Goal: Task Accomplishment & Management: Complete application form

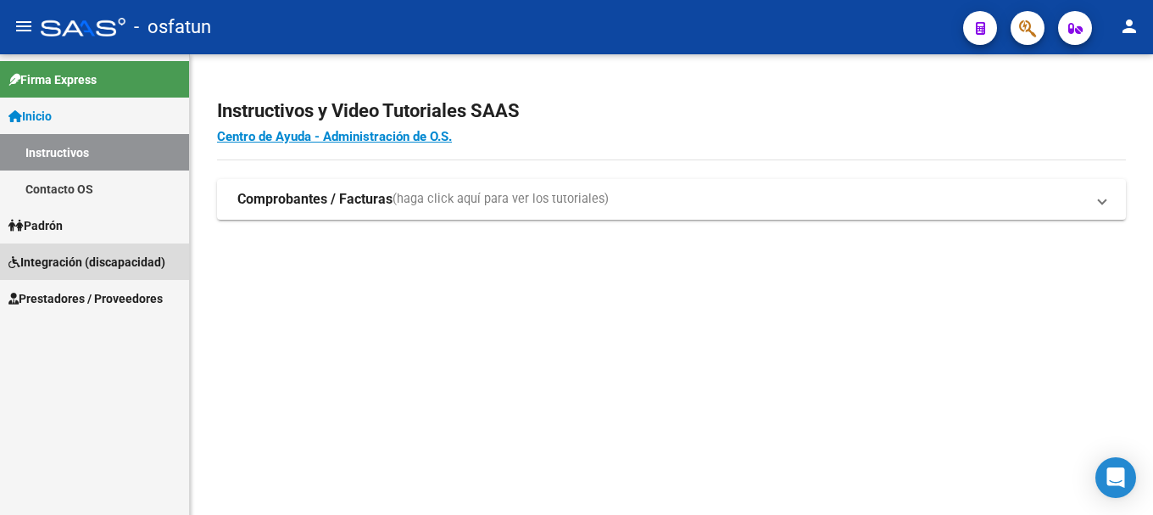
click at [59, 263] on span "Integración (discapacidad)" at bounding box center [86, 262] width 157 height 19
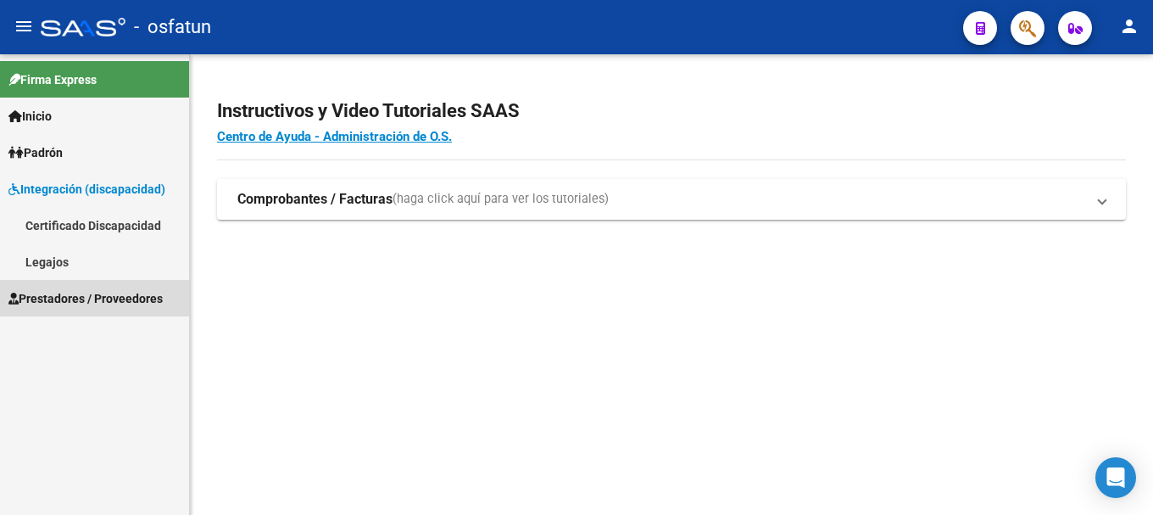
click at [56, 301] on span "Prestadores / Proveedores" at bounding box center [85, 298] width 154 height 19
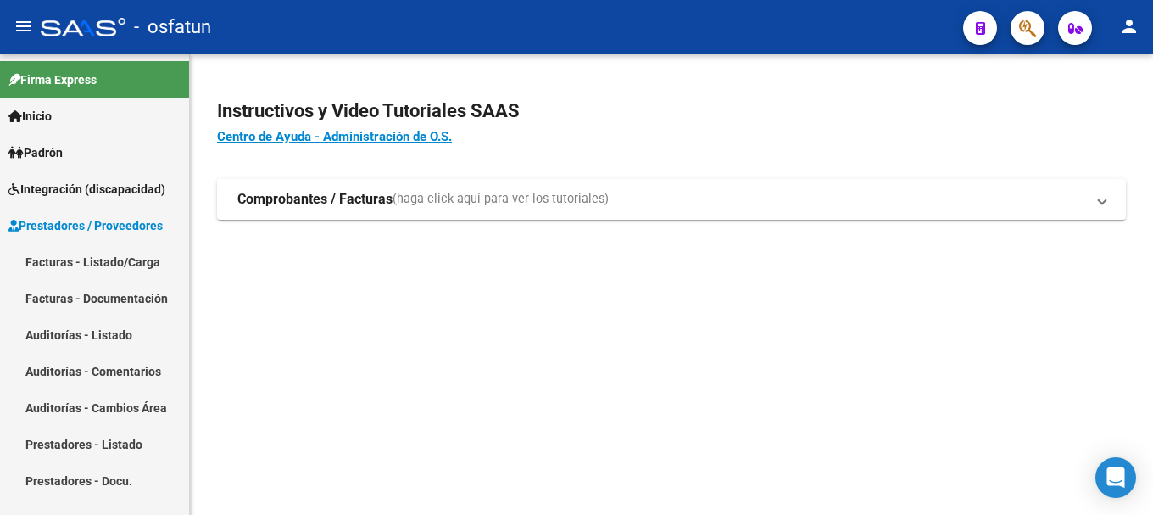
click at [67, 262] on link "Facturas - Listado/Carga" at bounding box center [94, 261] width 189 height 36
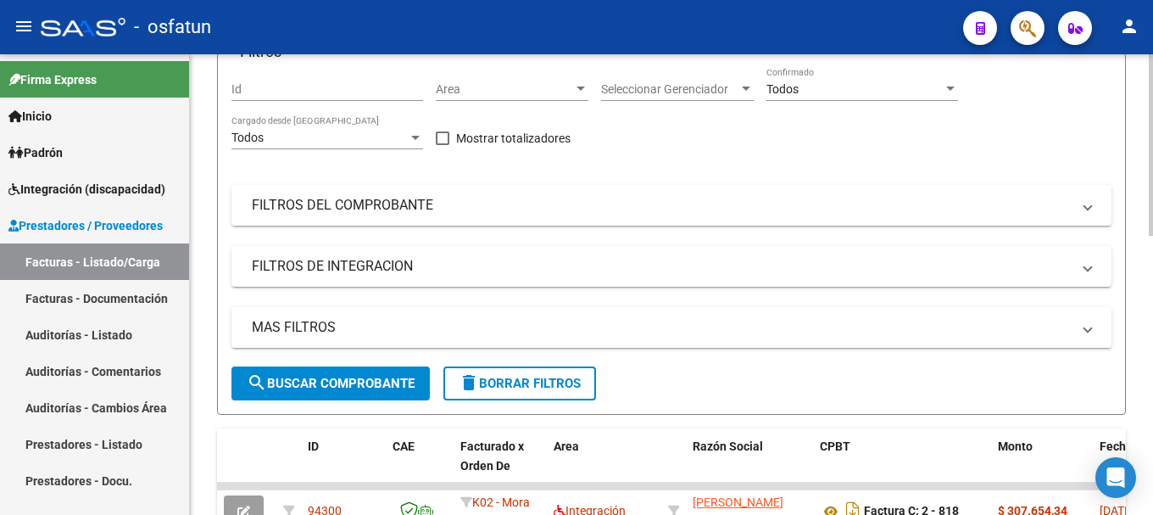
scroll to position [193, 0]
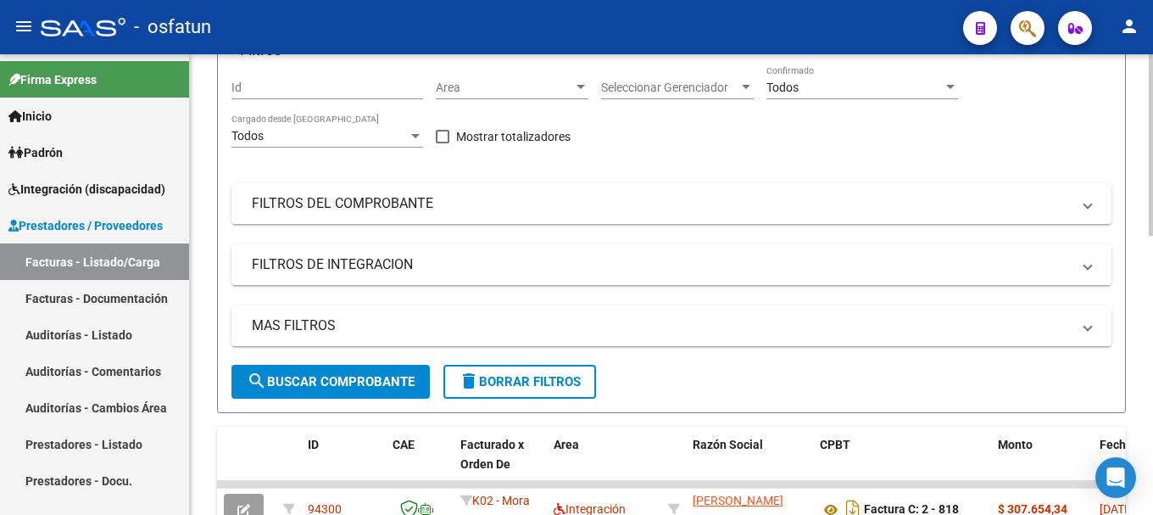
click at [1139, 291] on div at bounding box center [1151, 222] width 4 height 181
click at [387, 207] on mat-panel-title "FILTROS DEL COMPROBANTE" at bounding box center [661, 203] width 819 height 19
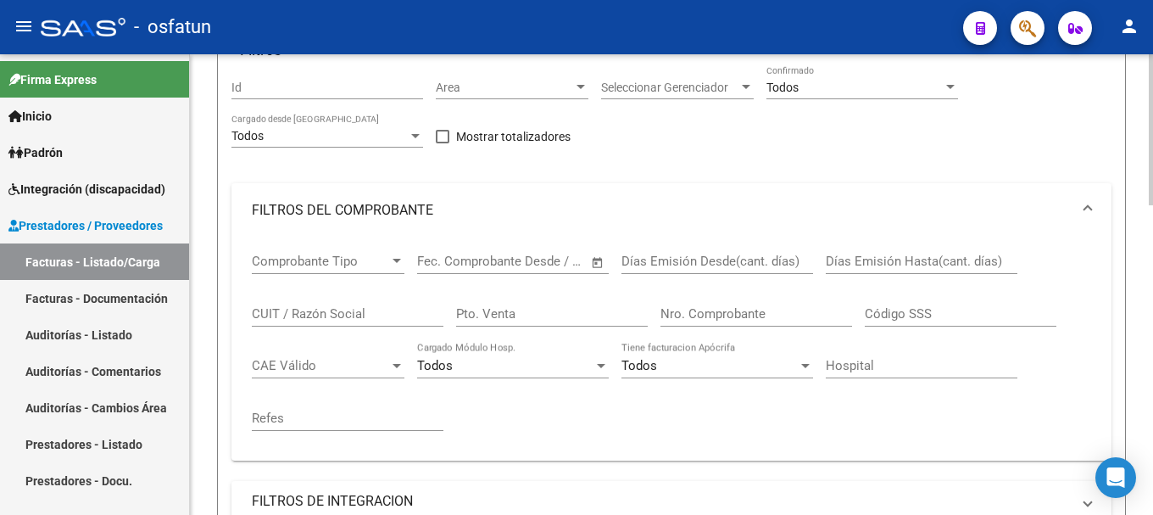
click at [326, 325] on div "CUIT / Razón Social" at bounding box center [348, 308] width 192 height 36
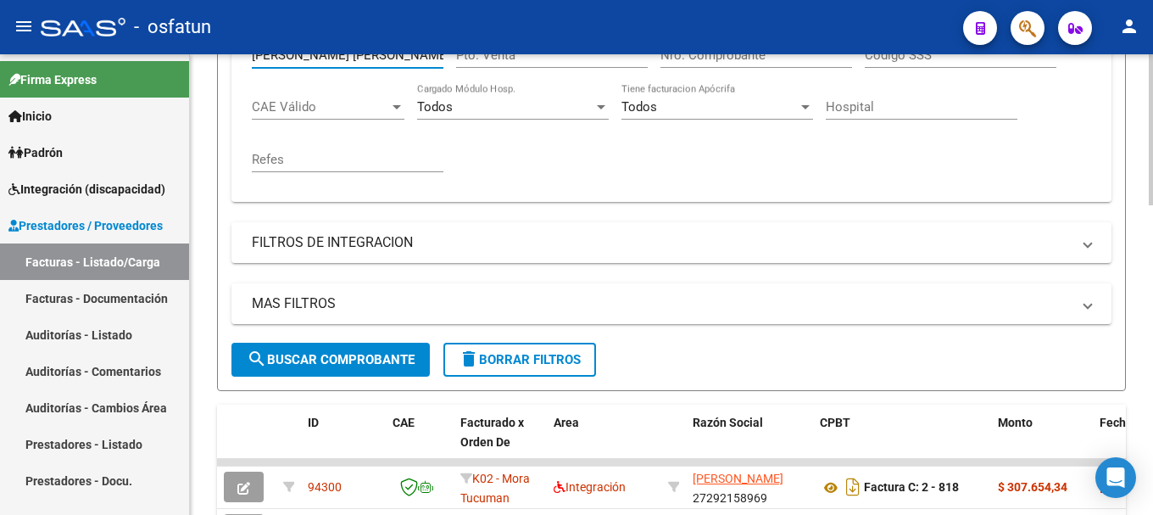
scroll to position [462, 0]
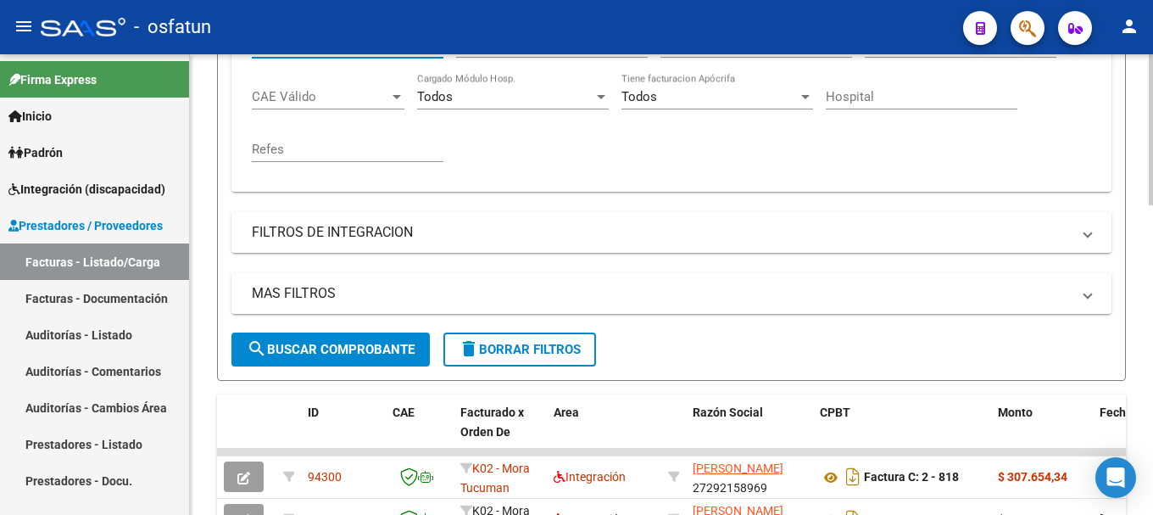
click at [1139, 276] on div "Video tutorial PRESTADORES -> Listado de CPBTs Emitidos por Prestadores / Prove…" at bounding box center [673, 287] width 967 height 1390
type input "[PERSON_NAME] [PERSON_NAME]"
click at [371, 346] on span "search Buscar Comprobante" at bounding box center [331, 349] width 168 height 15
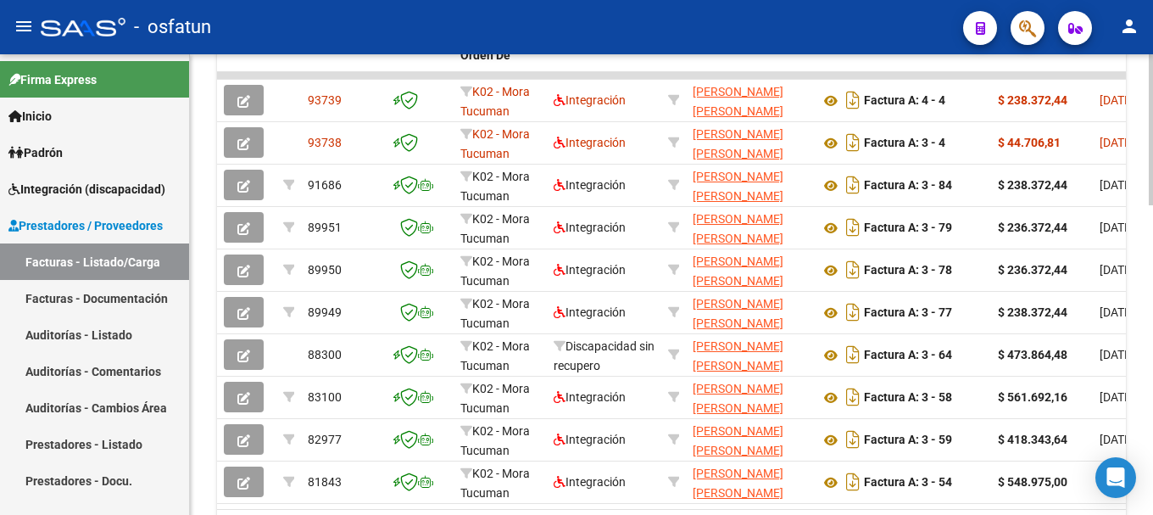
scroll to position [872, 0]
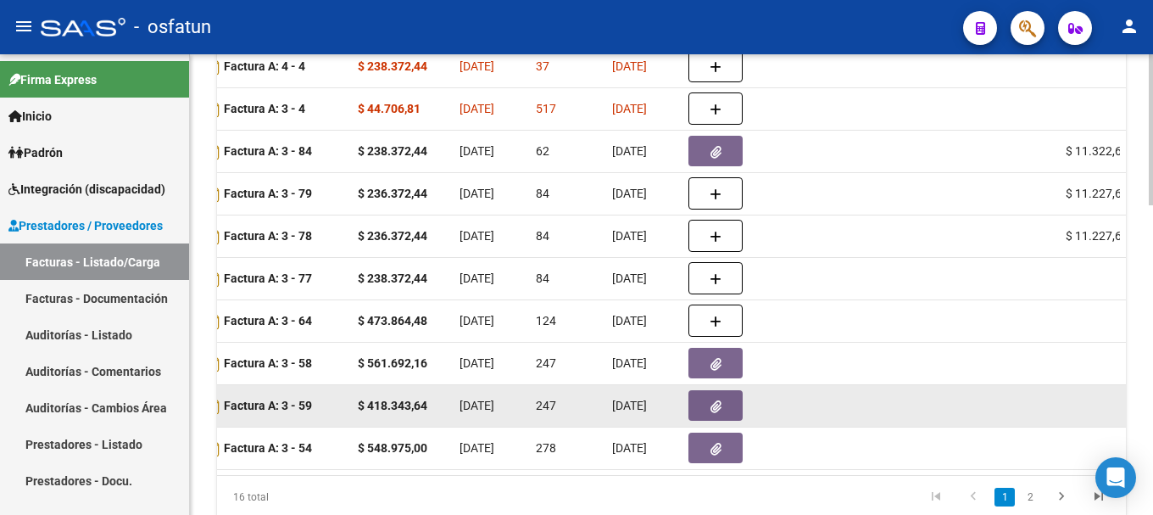
scroll to position [788, 0]
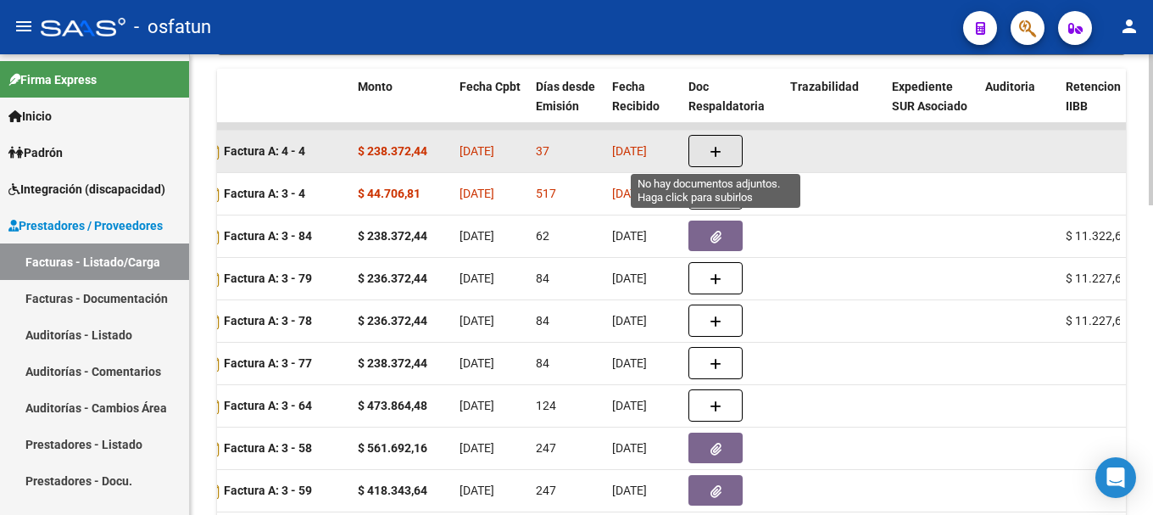
click at [711, 148] on icon "button" at bounding box center [716, 152] width 12 height 13
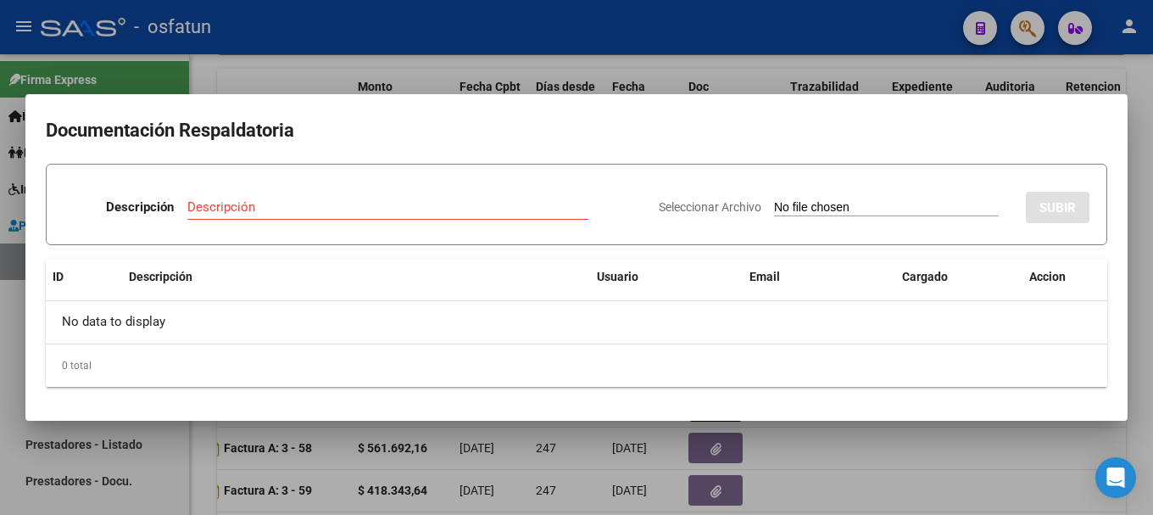
click at [780, 25] on div at bounding box center [576, 257] width 1153 height 515
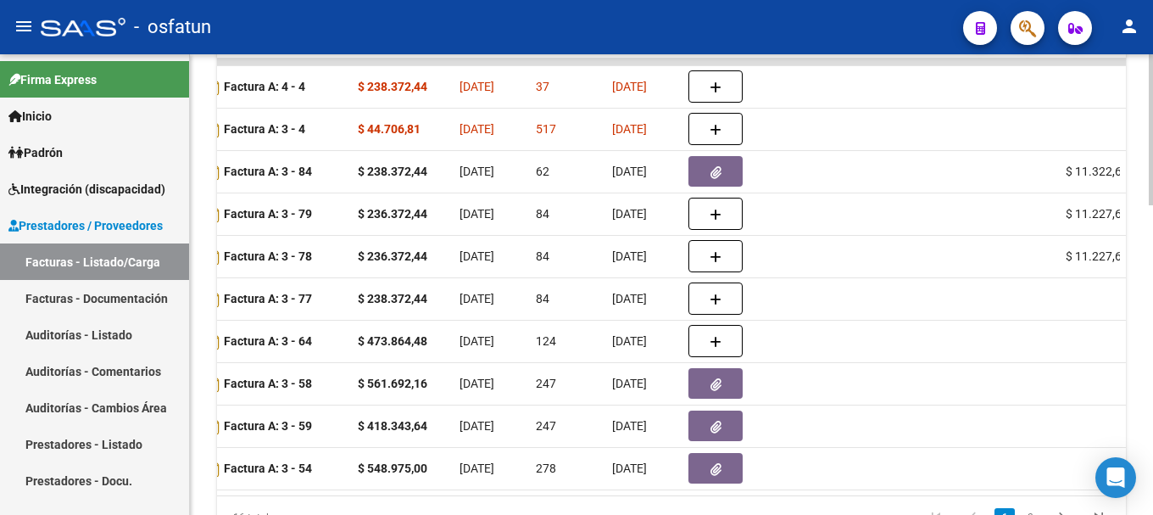
scroll to position [944, 0]
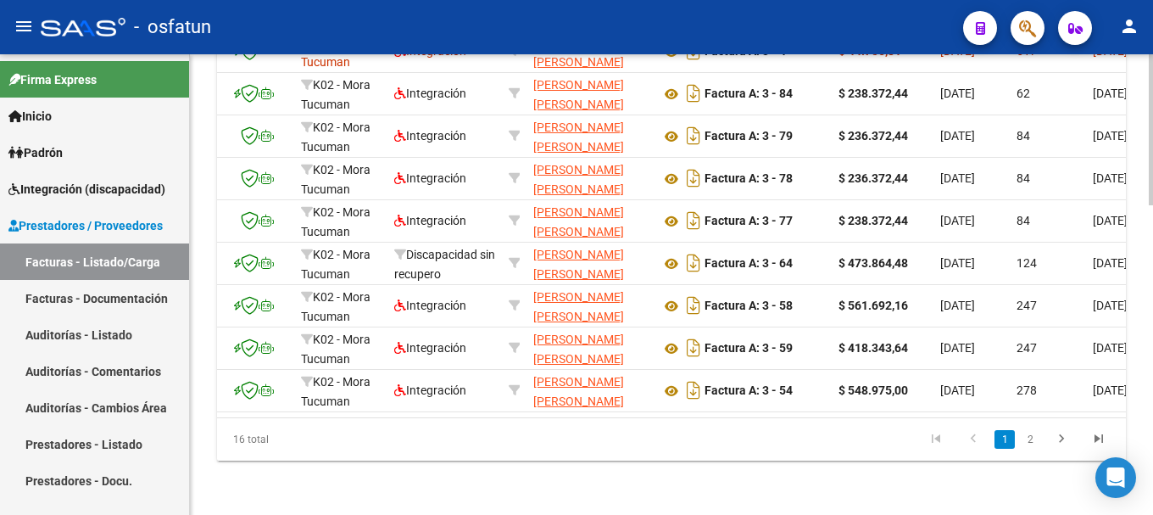
scroll to position [483, 0]
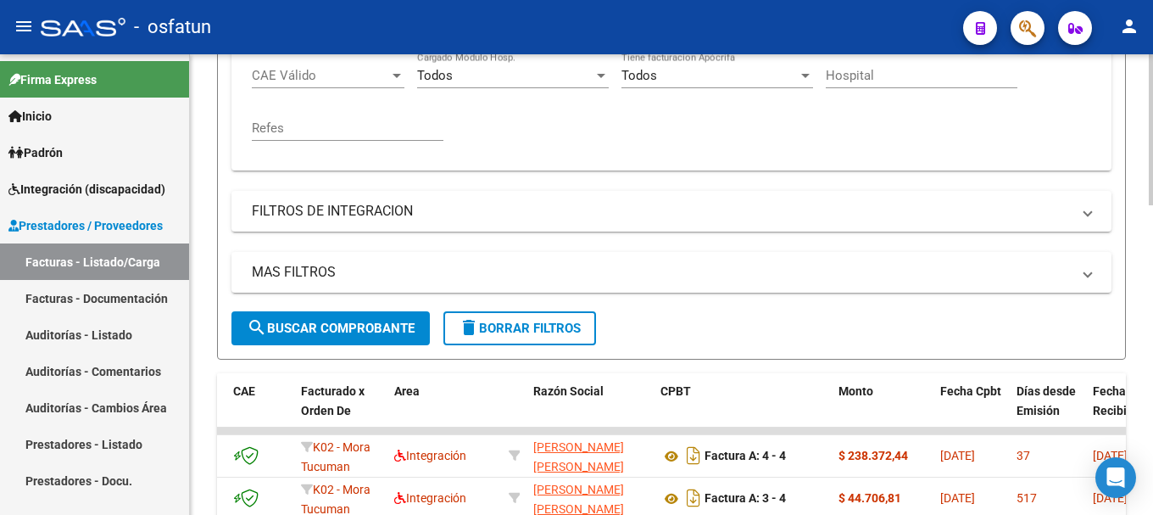
click at [1139, 64] on div at bounding box center [1151, 284] width 4 height 460
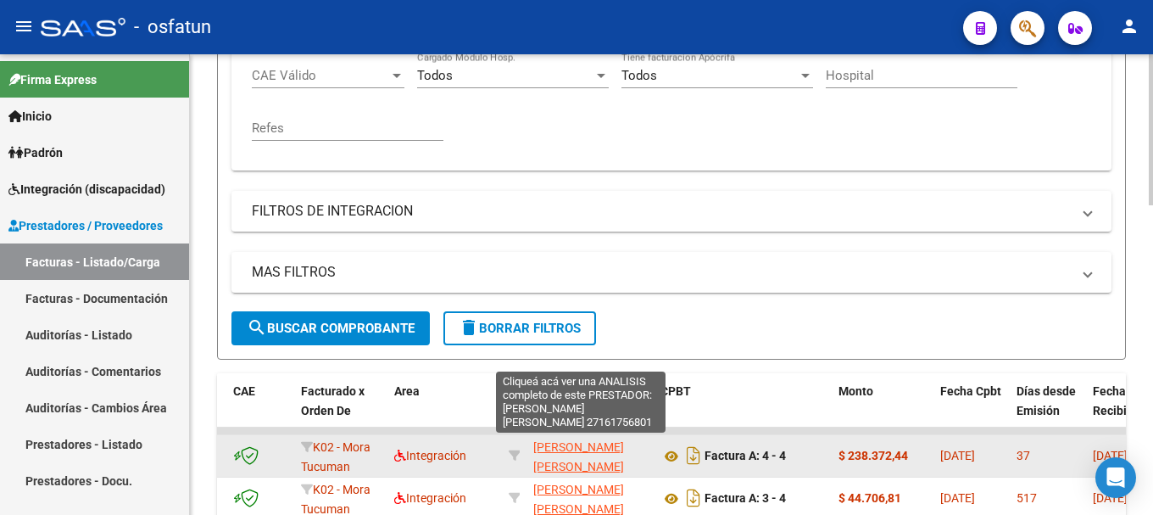
click at [560, 448] on span "[PERSON_NAME] [PERSON_NAME]" at bounding box center [578, 456] width 91 height 33
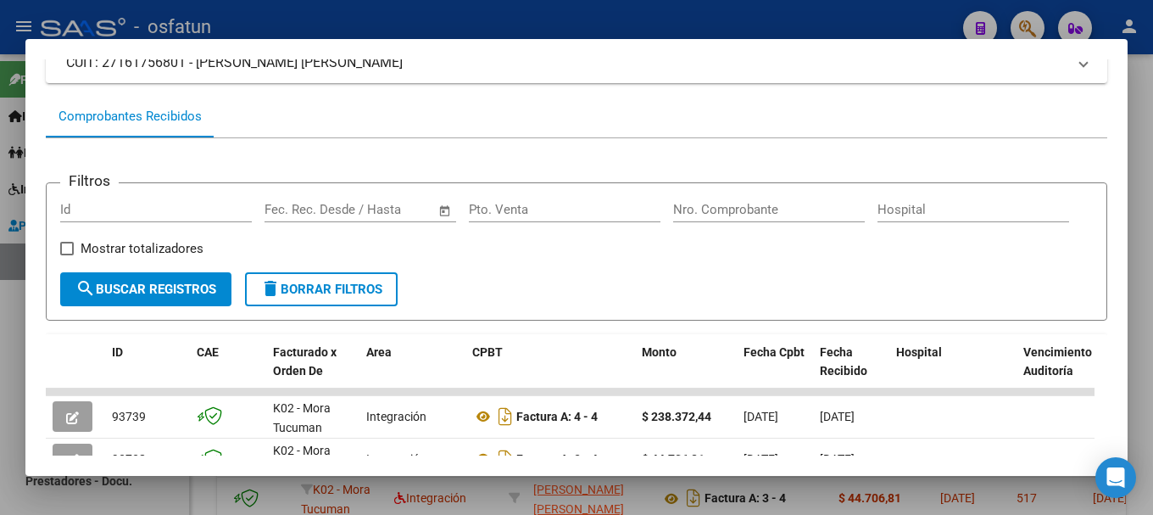
scroll to position [113, 0]
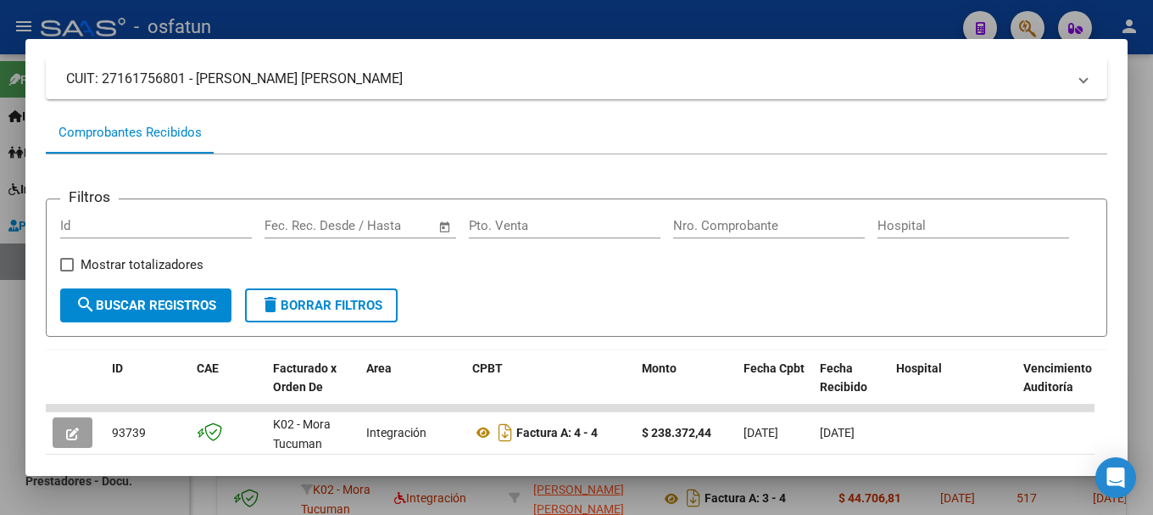
click at [712, 13] on div at bounding box center [576, 257] width 1153 height 515
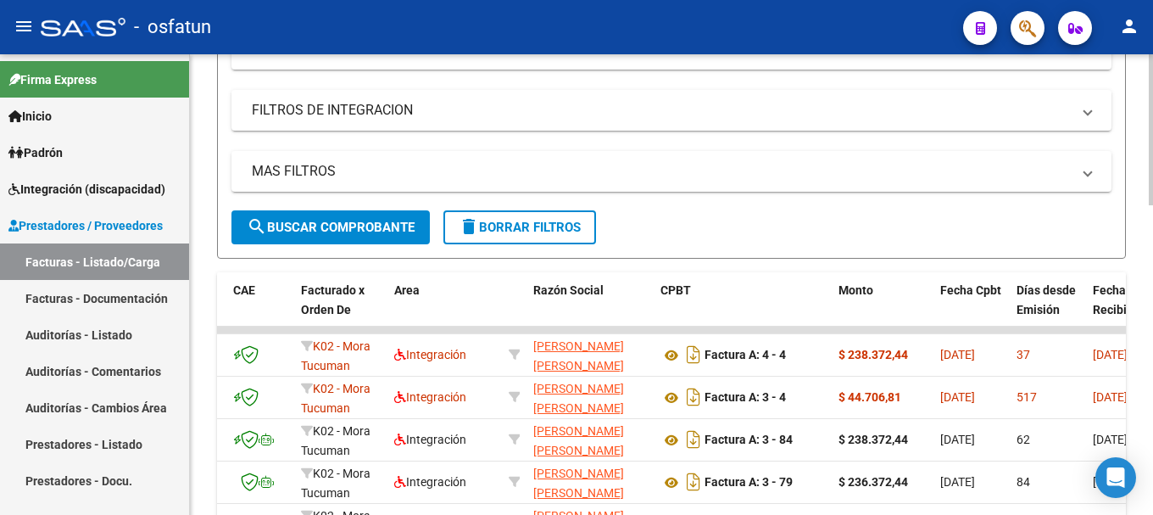
scroll to position [618, 0]
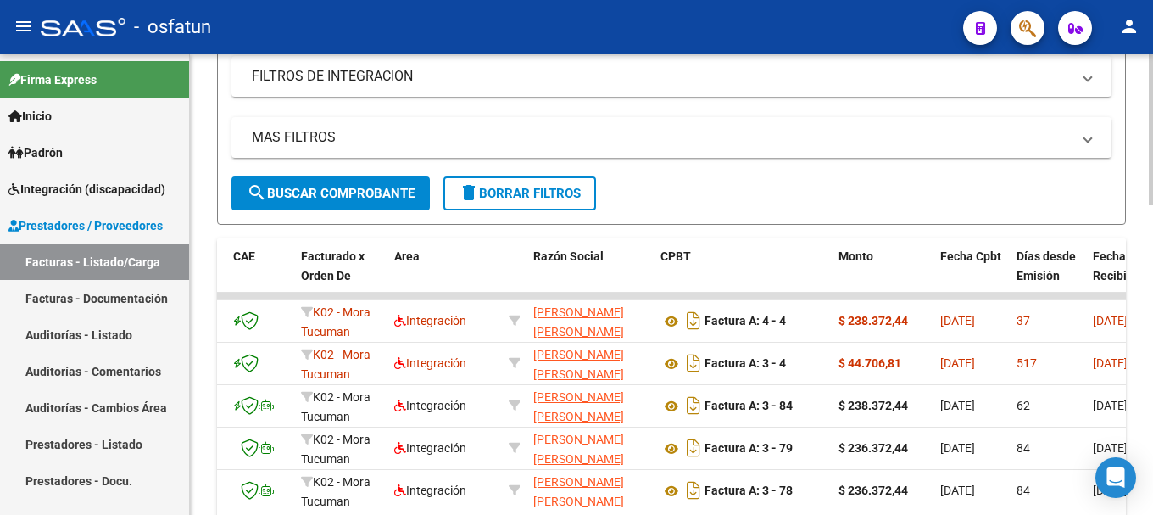
click at [1139, 389] on div at bounding box center [1151, 335] width 4 height 151
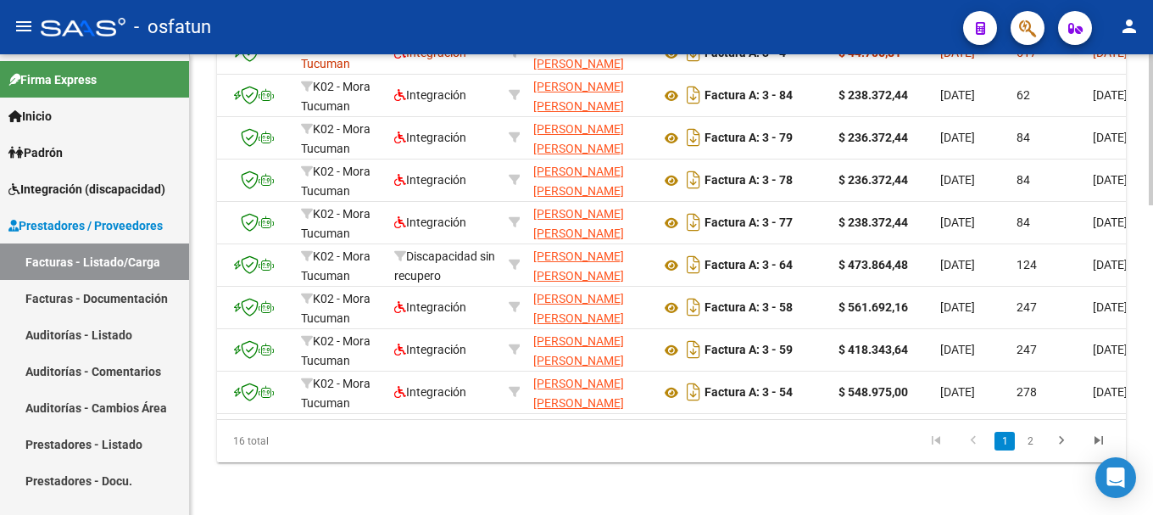
scroll to position [944, 0]
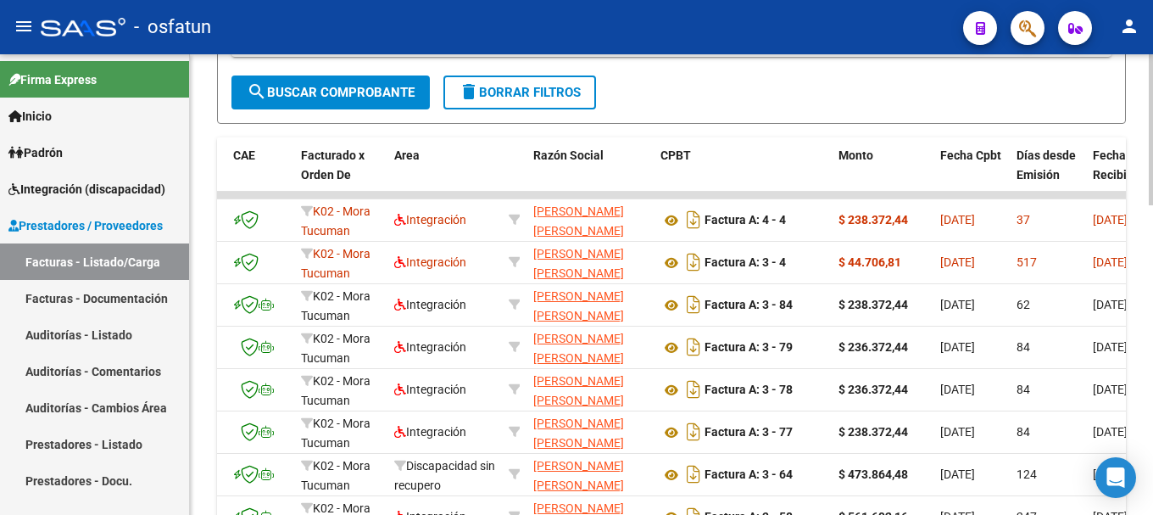
scroll to position [713, 0]
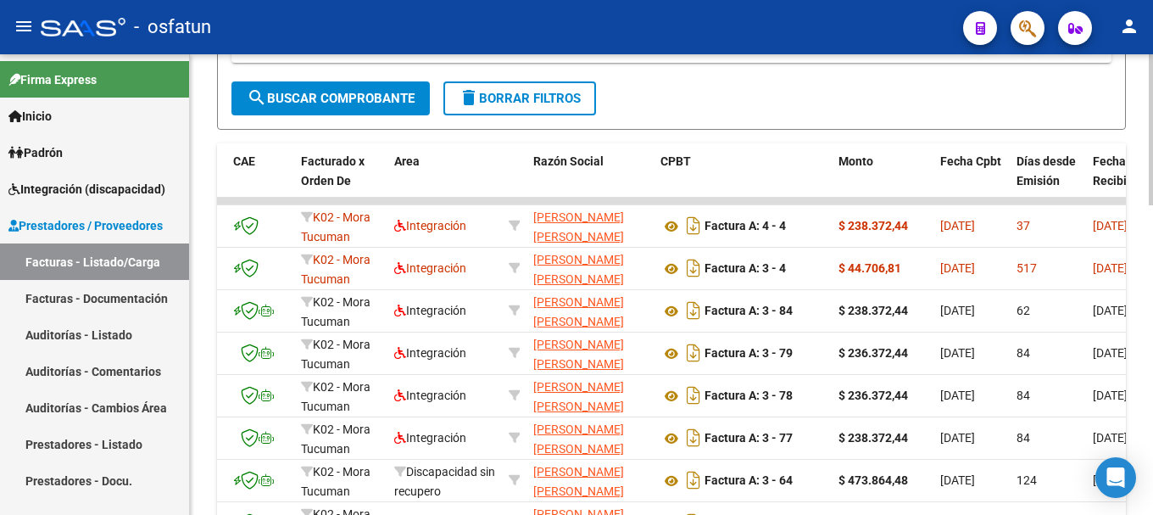
click at [1139, 345] on div at bounding box center [1151, 367] width 4 height 151
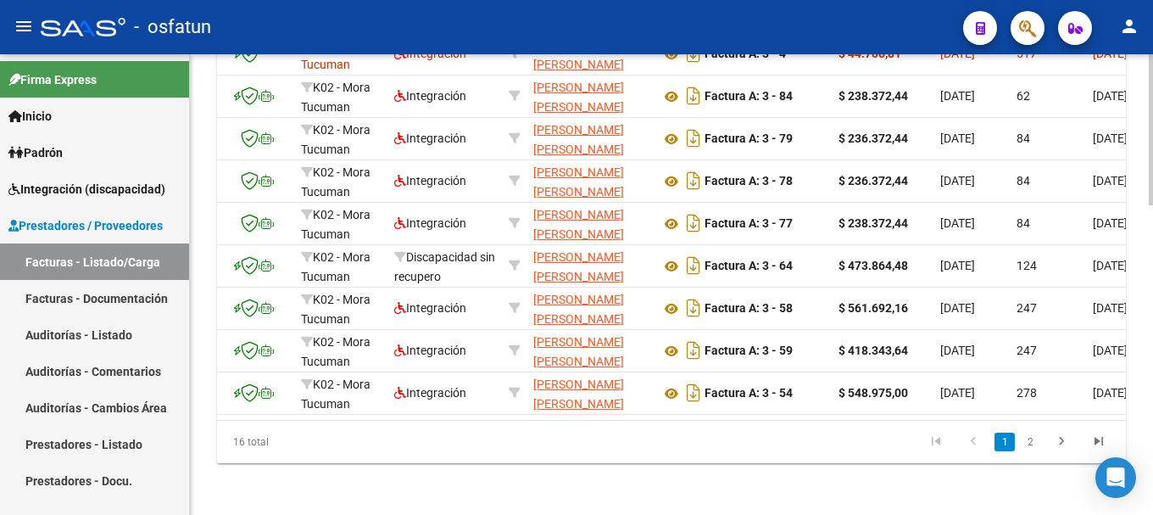
click at [1139, 370] on div at bounding box center [1151, 438] width 4 height 151
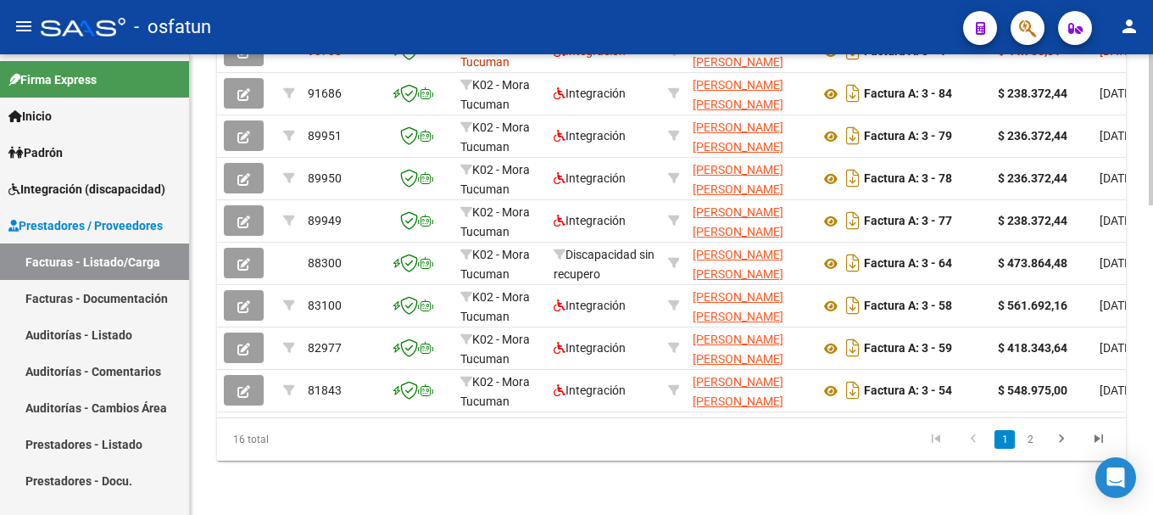
scroll to position [483, 0]
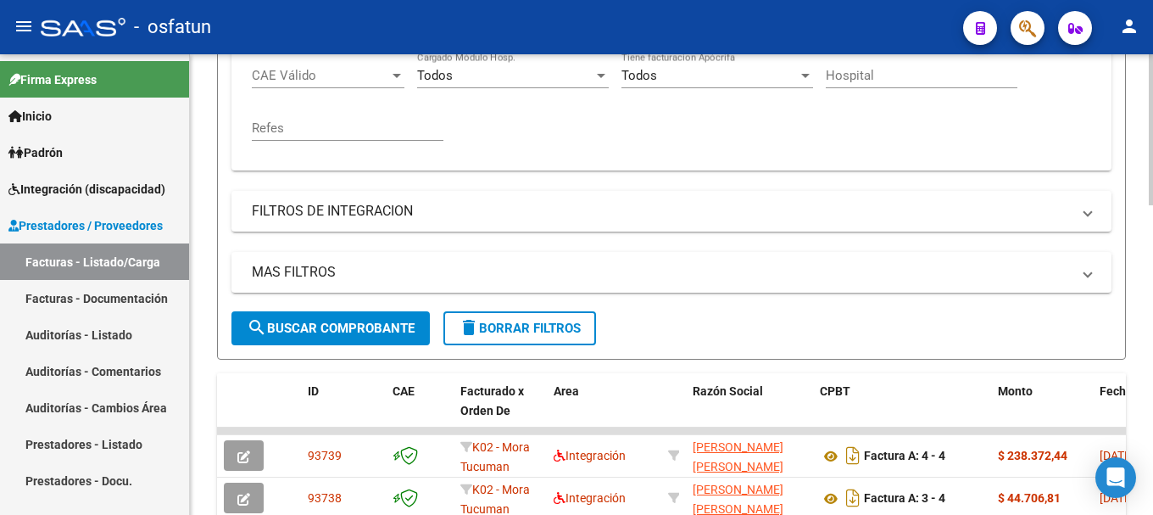
click at [1139, 64] on div at bounding box center [1151, 284] width 4 height 460
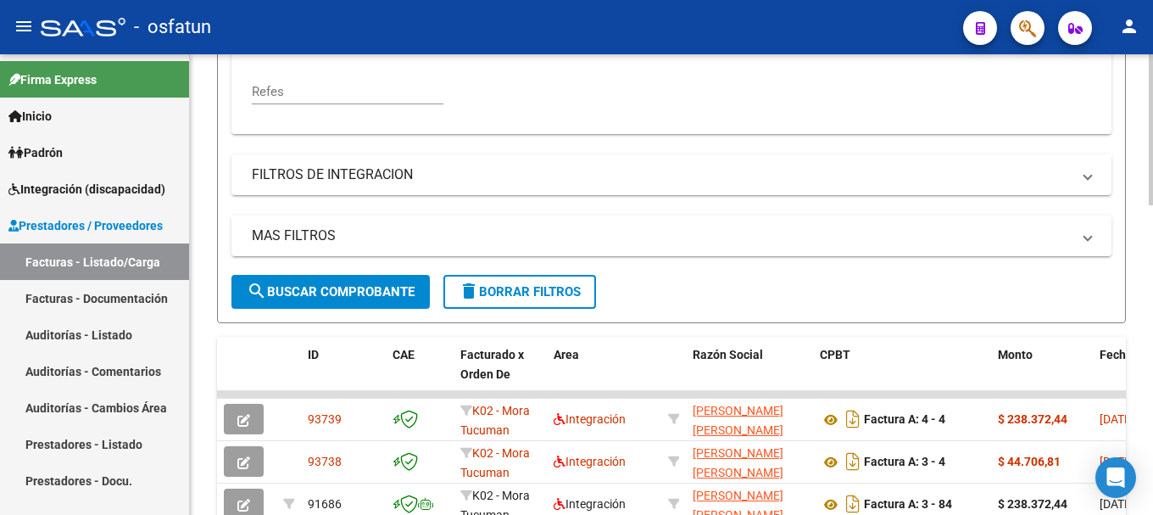
scroll to position [525, 0]
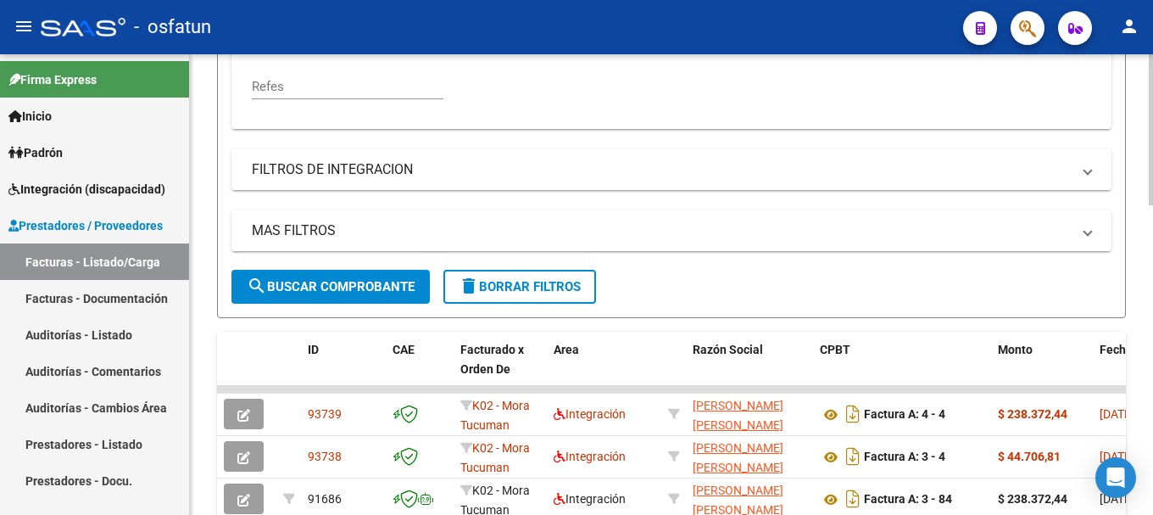
click at [1139, 259] on div at bounding box center [1151, 304] width 4 height 151
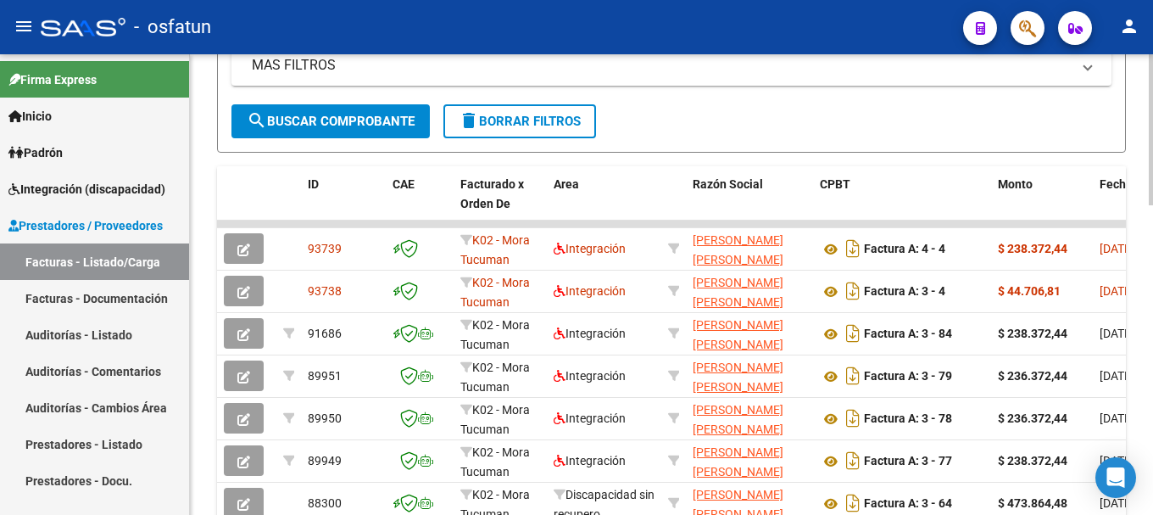
scroll to position [693, 0]
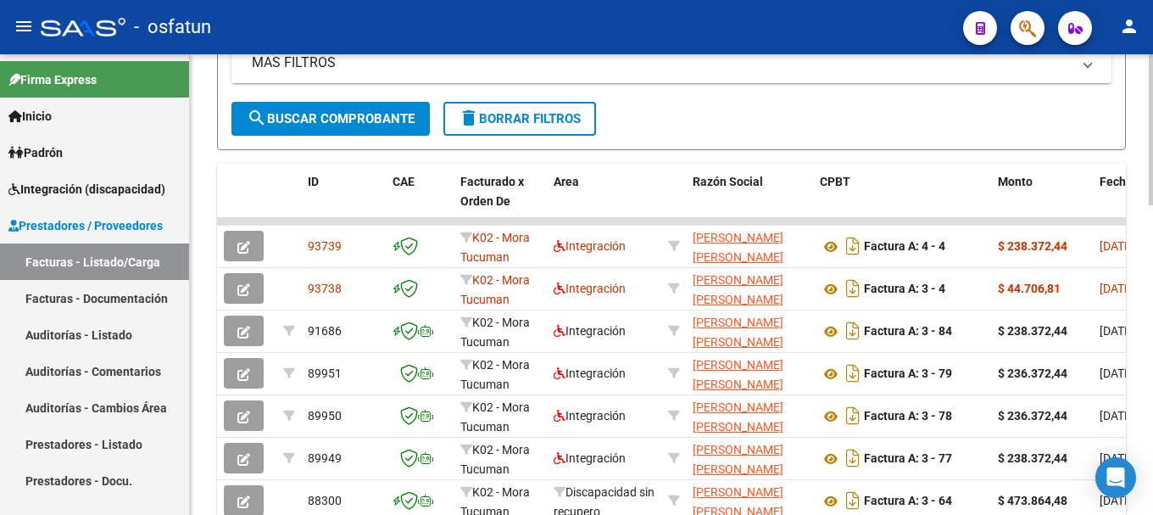
click at [1139, 316] on div "Video tutorial PRESTADORES -> Listado de CPBTs Emitidos por Prestadores / Prove…" at bounding box center [673, 57] width 967 height 1390
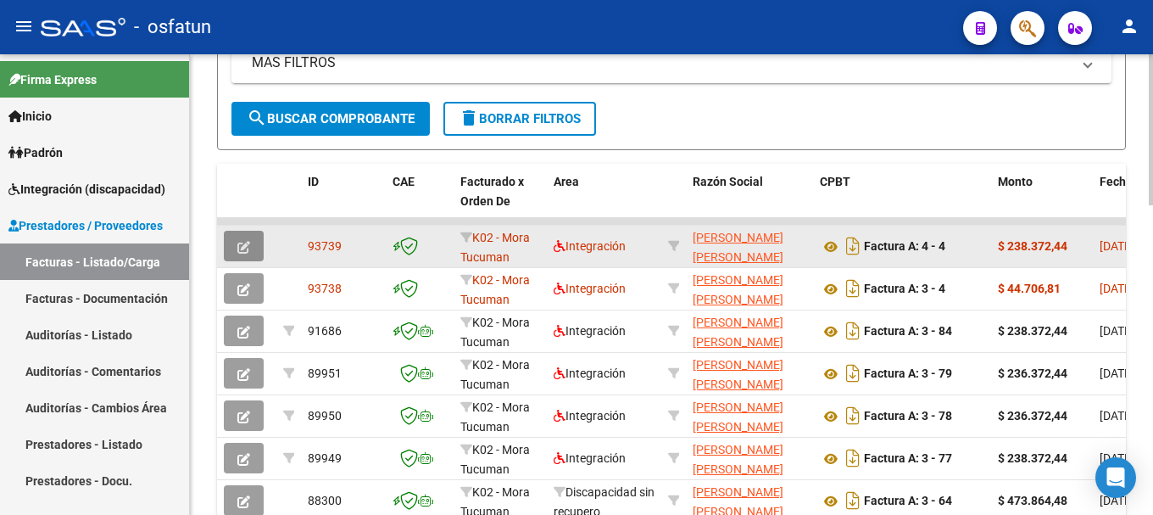
click at [238, 249] on icon "button" at bounding box center [243, 247] width 13 height 13
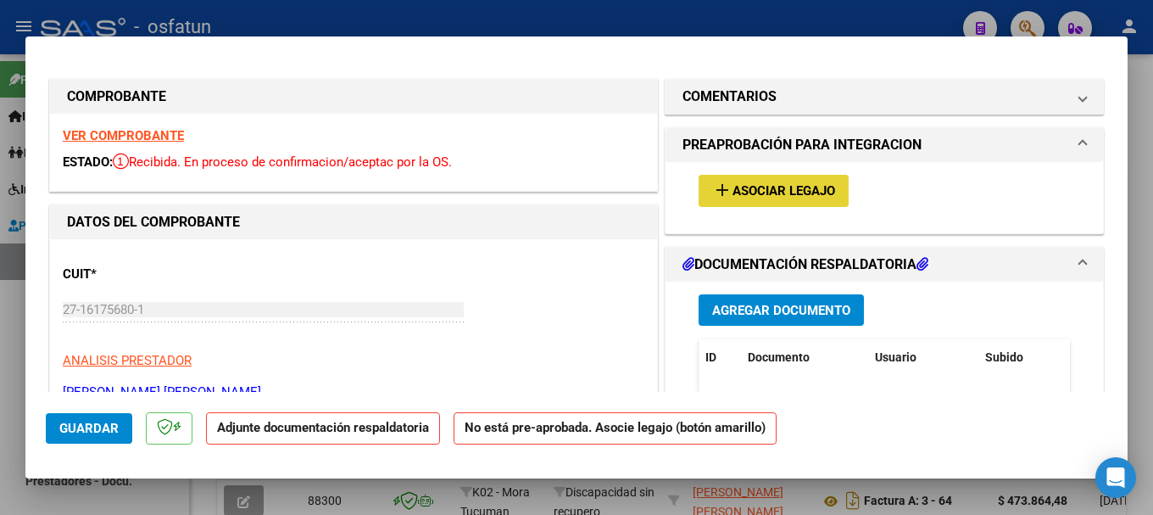
click at [716, 188] on mat-icon "add" at bounding box center [722, 190] width 20 height 20
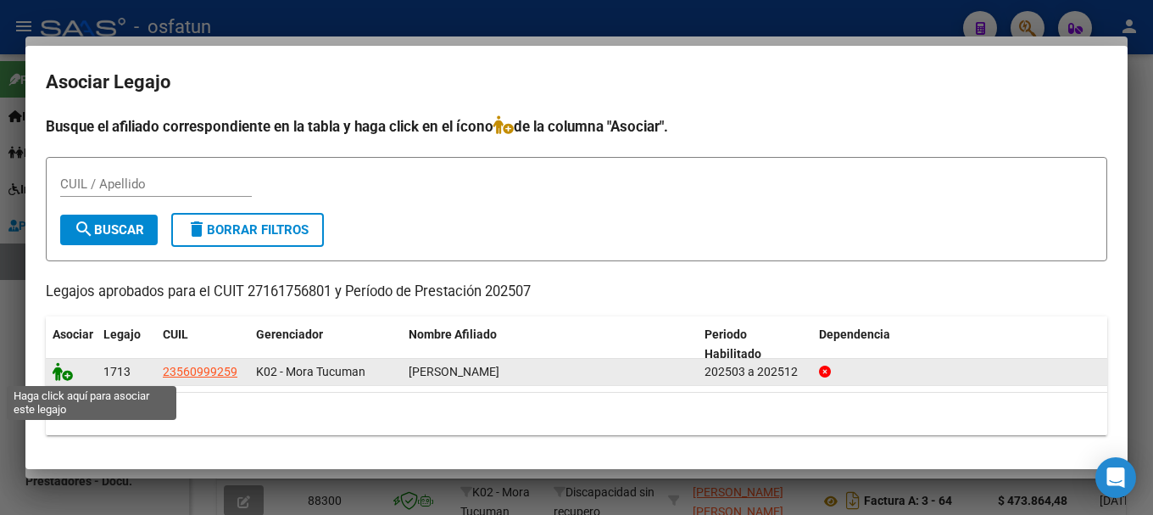
click at [64, 376] on icon at bounding box center [63, 371] width 20 height 19
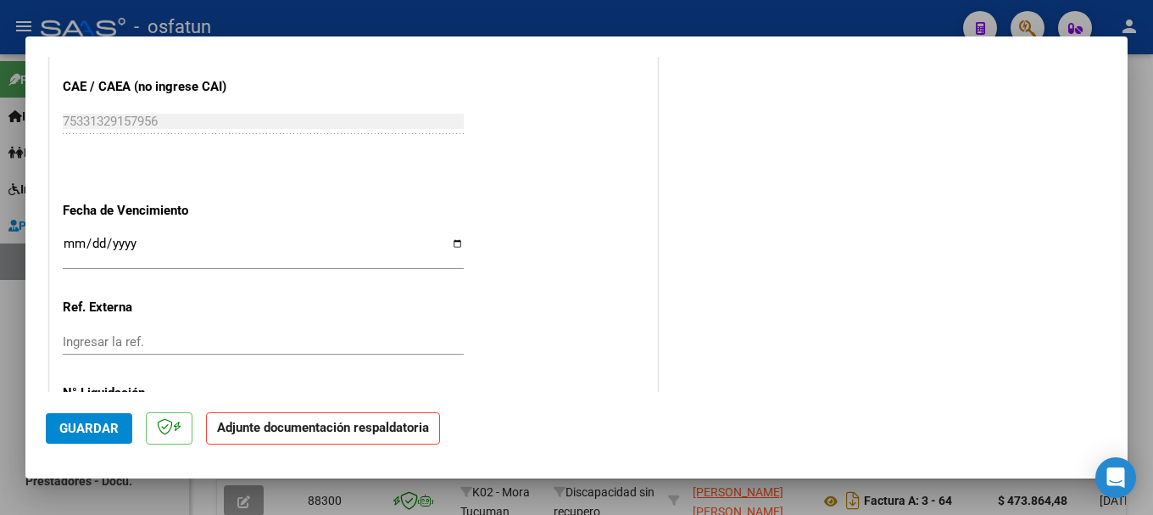
scroll to position [1034, 0]
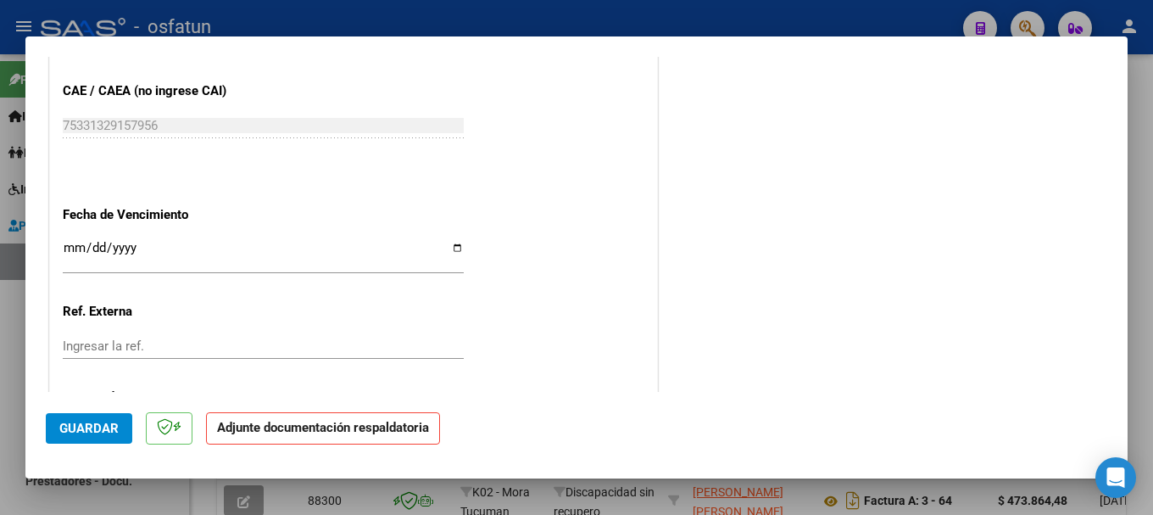
click at [802, 14] on div at bounding box center [576, 257] width 1153 height 515
type input "$ 0,00"
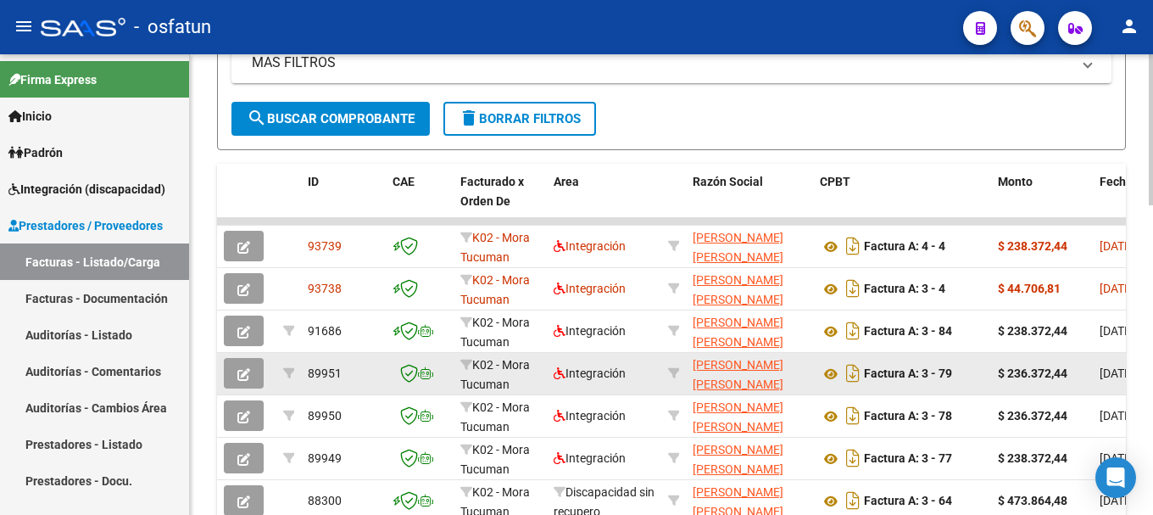
scroll to position [693, 0]
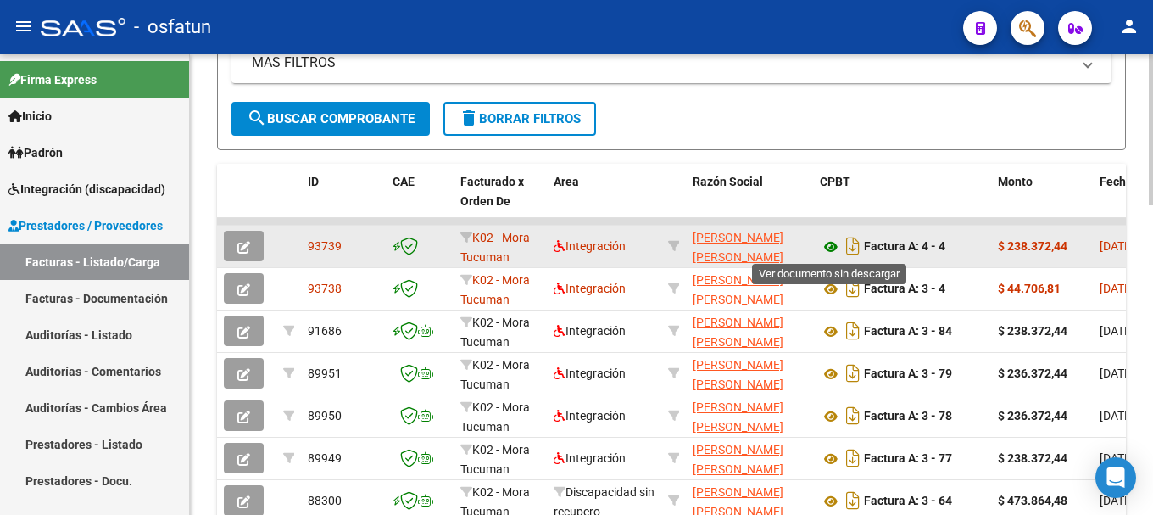
click at [833, 242] on icon at bounding box center [831, 247] width 22 height 20
click at [239, 245] on icon "button" at bounding box center [243, 247] width 13 height 13
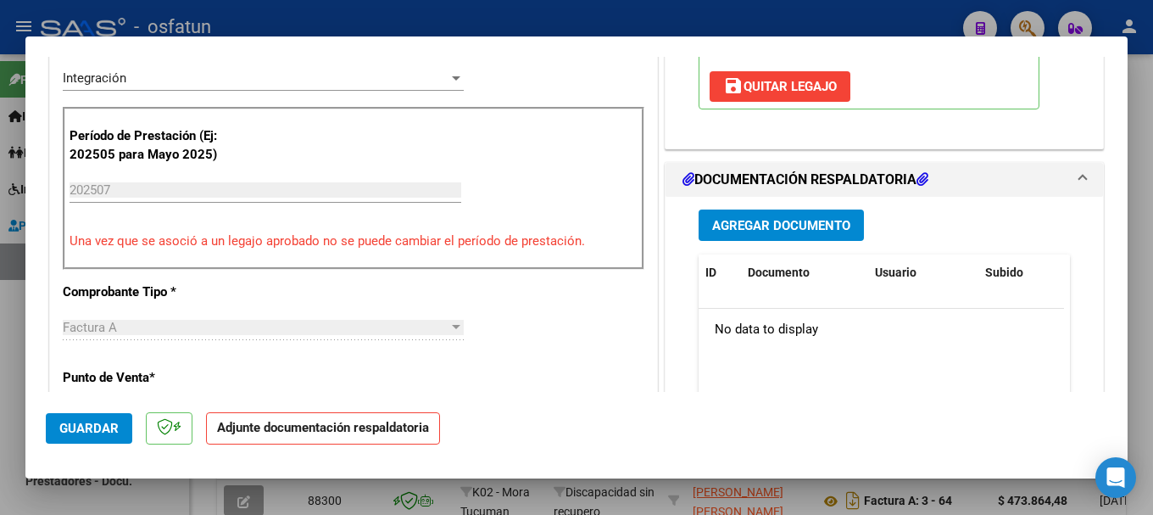
scroll to position [422, 0]
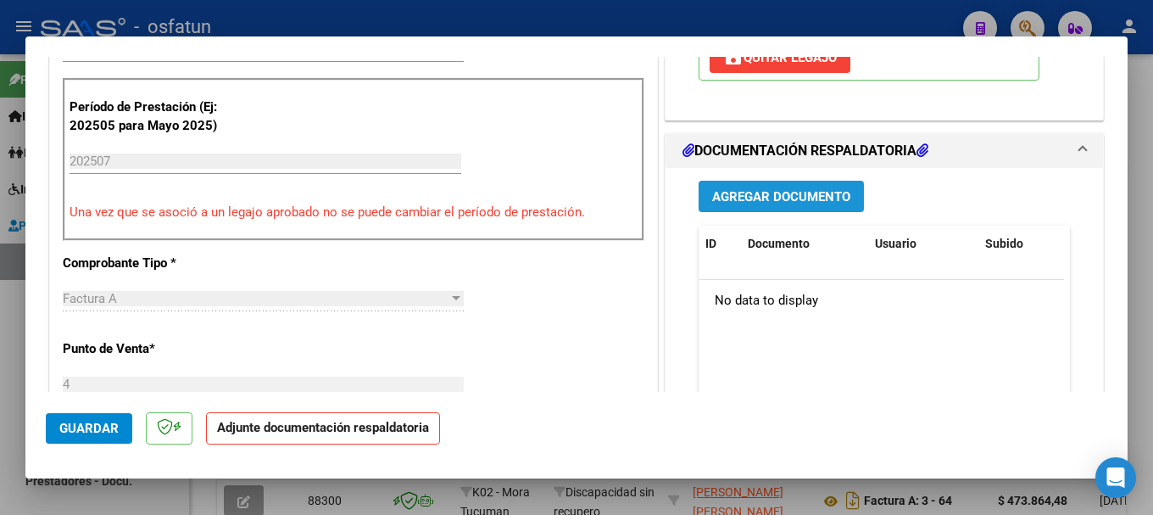
click at [815, 198] on span "Agregar Documento" at bounding box center [781, 196] width 138 height 15
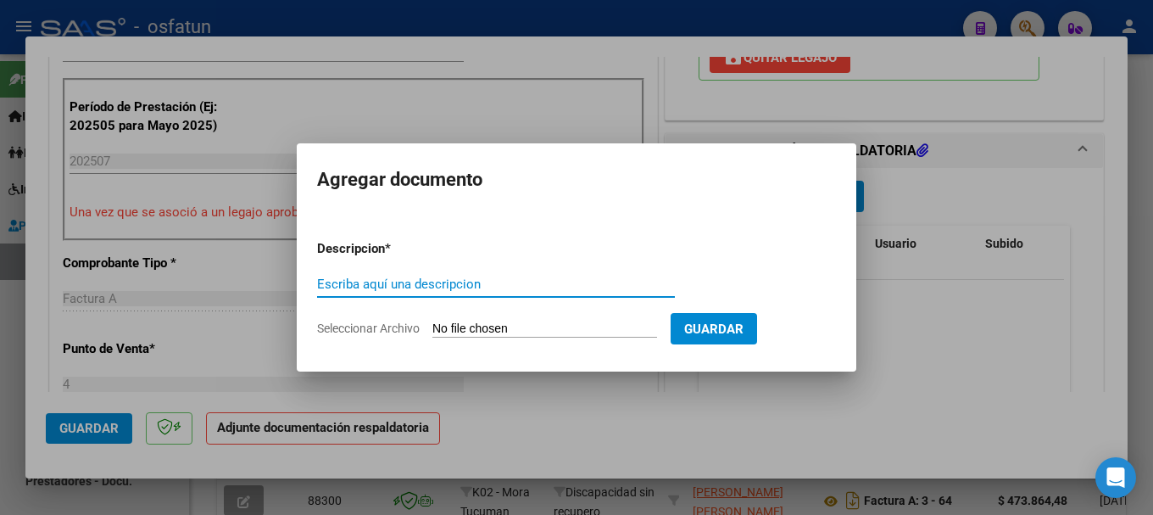
click at [363, 290] on input "Escriba aquí una descripcion" at bounding box center [496, 283] width 358 height 15
type input "PLANILLA"
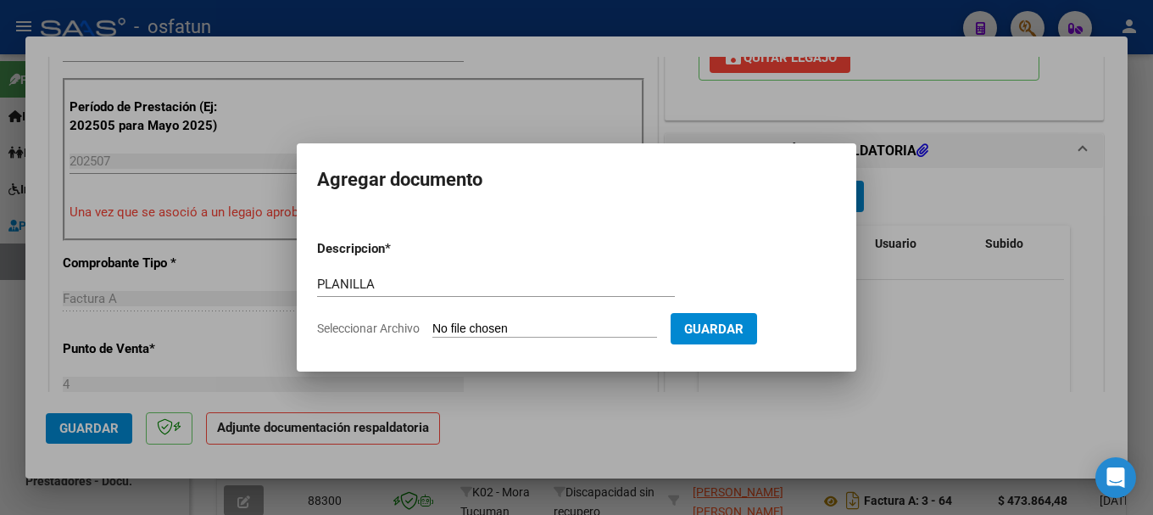
click at [446, 331] on input "Seleccionar Archivo" at bounding box center [544, 329] width 225 height 16
click at [497, 331] on input "Seleccionar Archivo" at bounding box center [544, 329] width 225 height 16
type input "C:\fakepath\20250828_133525.jpg"
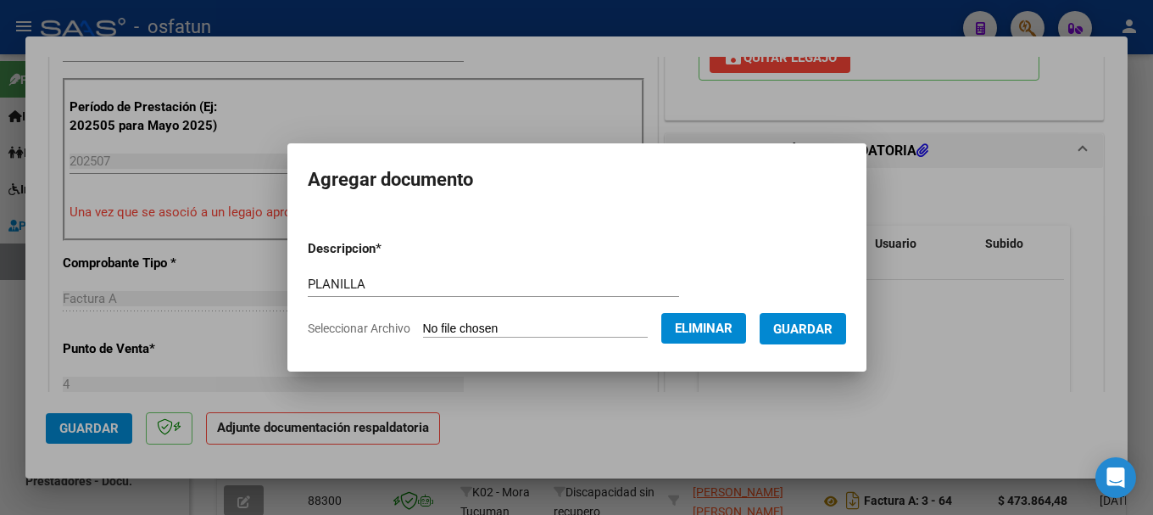
click at [818, 326] on span "Guardar" at bounding box center [802, 328] width 59 height 15
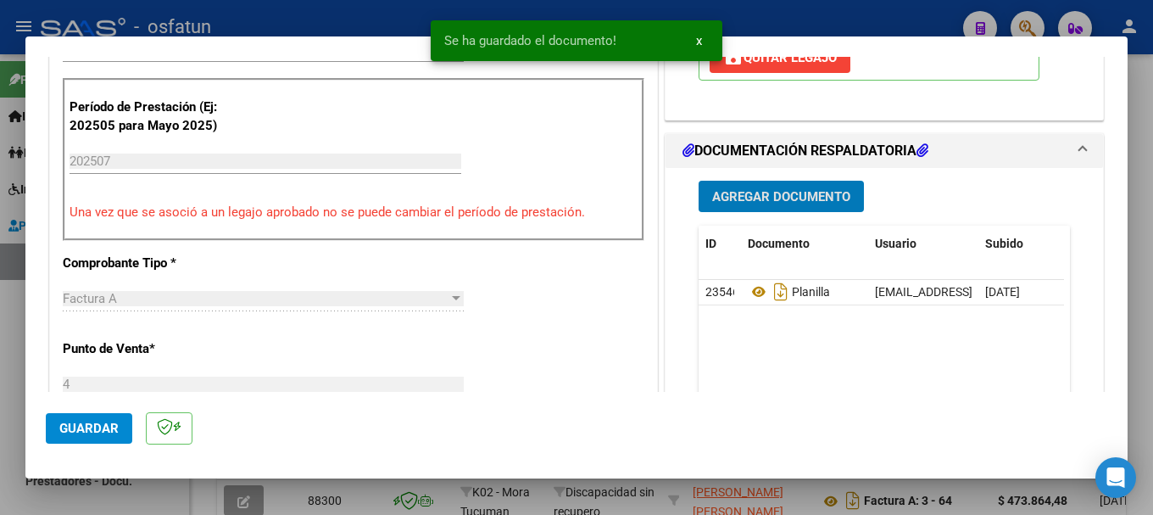
click at [745, 190] on span "Agregar Documento" at bounding box center [781, 196] width 138 height 15
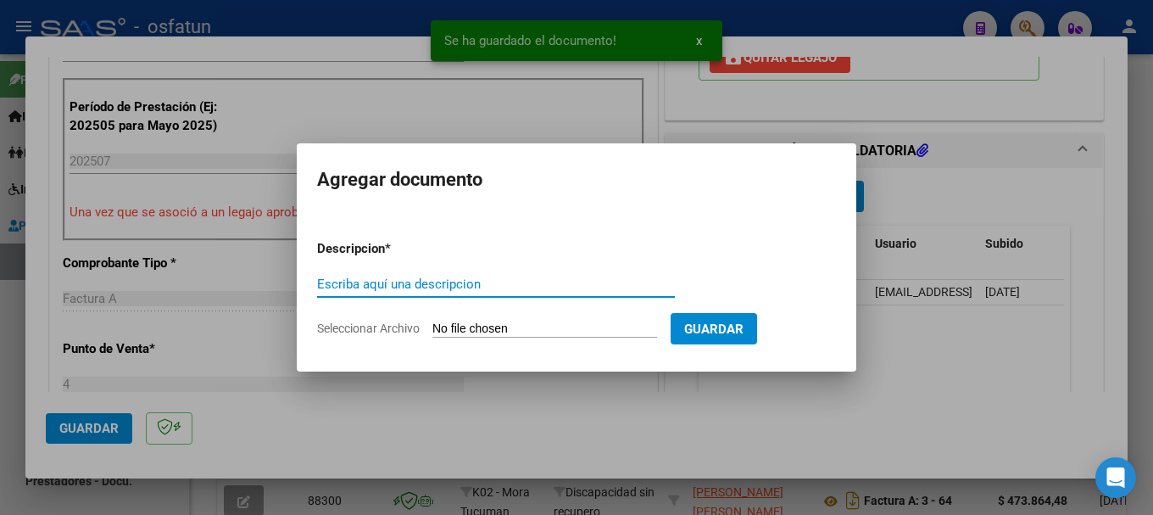
click at [499, 282] on input "Escriba aquí una descripcion" at bounding box center [496, 283] width 358 height 15
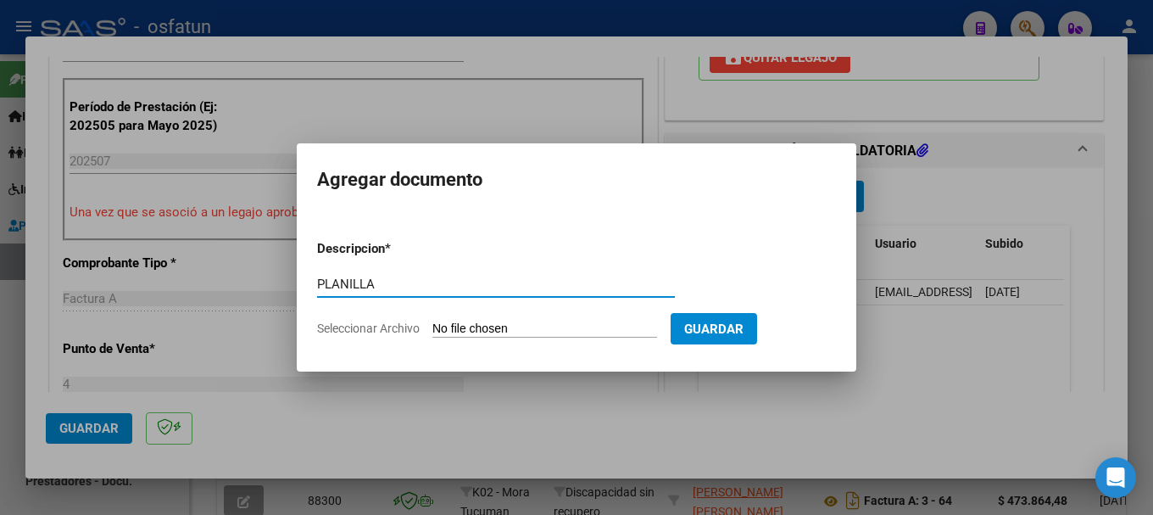
type input "PLANILLA"
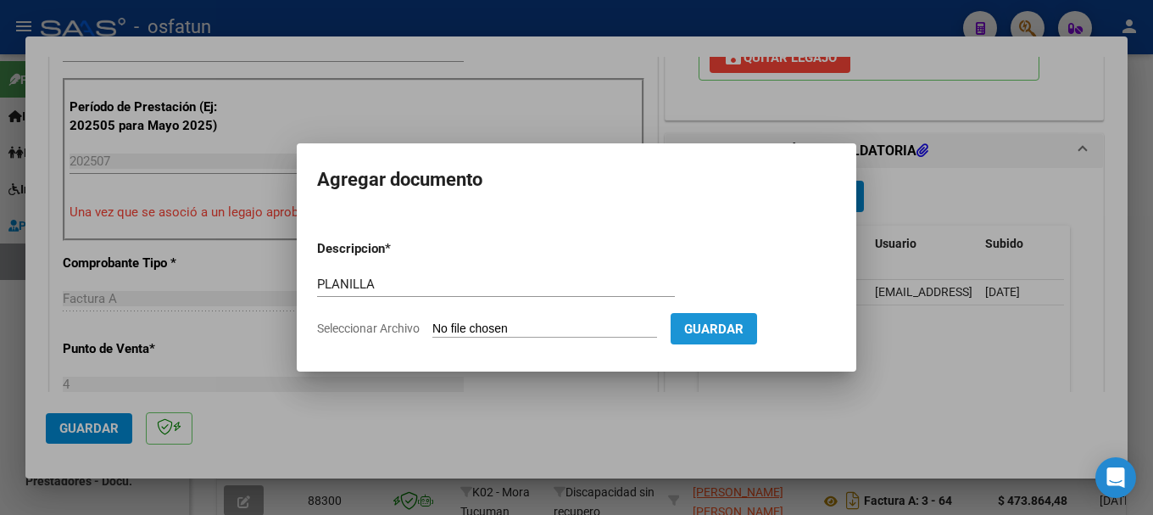
click at [744, 325] on span "Guardar" at bounding box center [713, 328] width 59 height 15
click at [513, 330] on input "Seleccionar Archivo" at bounding box center [544, 329] width 225 height 16
type input "C:\fakepath\20250828_133532.jpg"
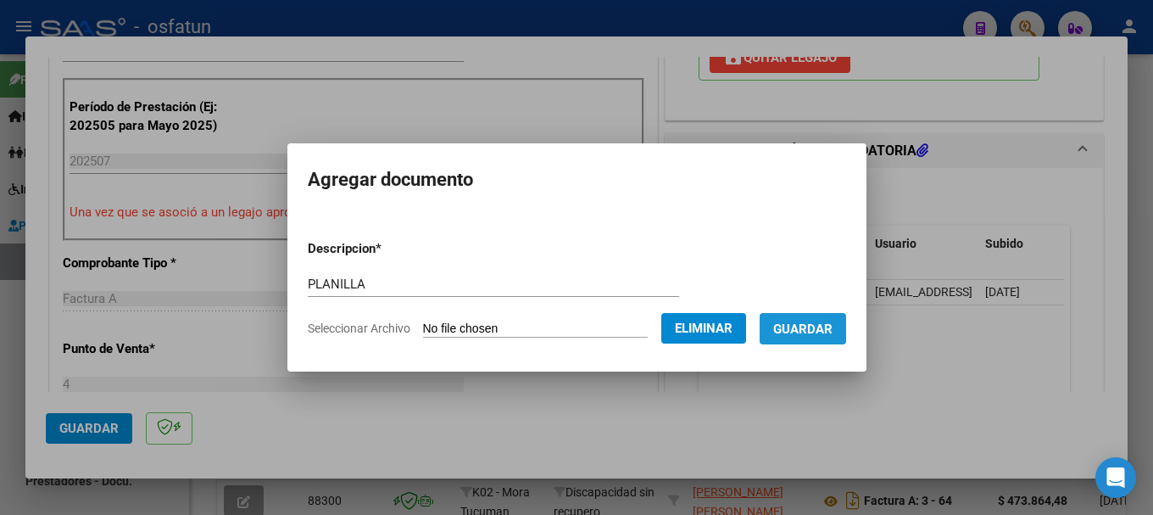
click at [828, 328] on span "Guardar" at bounding box center [802, 328] width 59 height 15
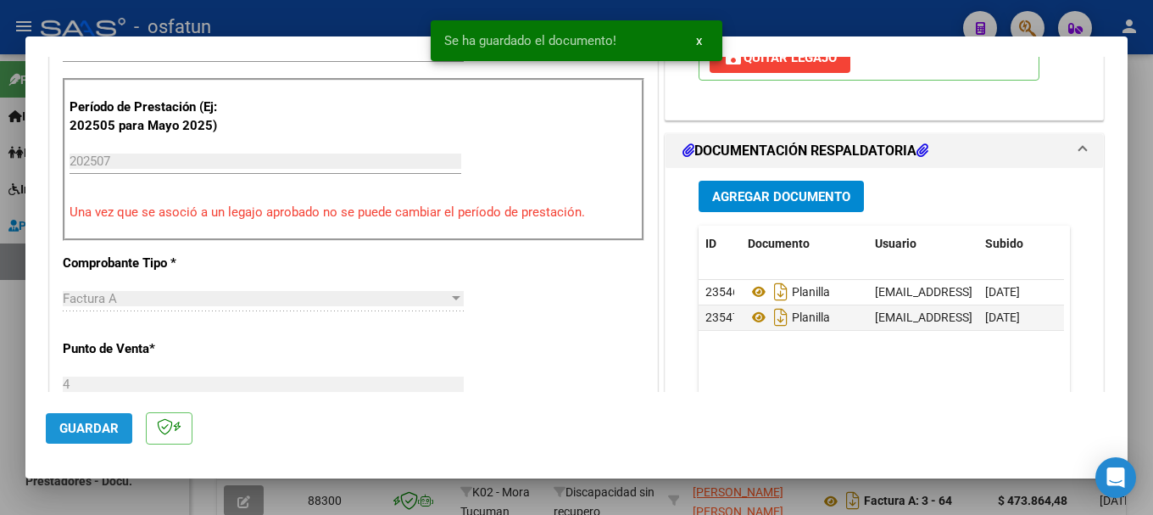
click at [88, 421] on span "Guardar" at bounding box center [88, 428] width 59 height 15
click at [343, 16] on div at bounding box center [576, 257] width 1153 height 515
type input "$ 0,00"
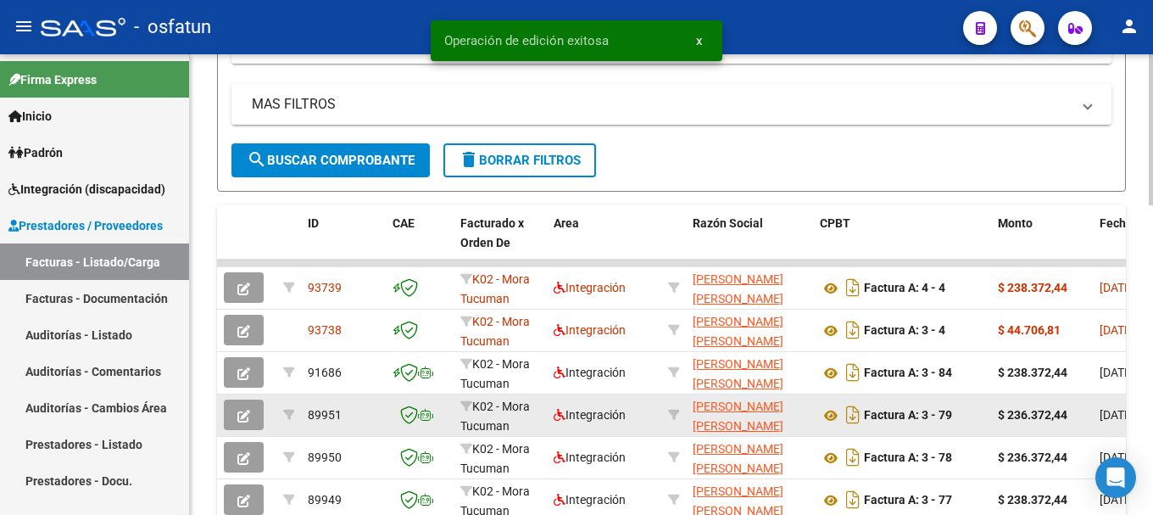
scroll to position [693, 0]
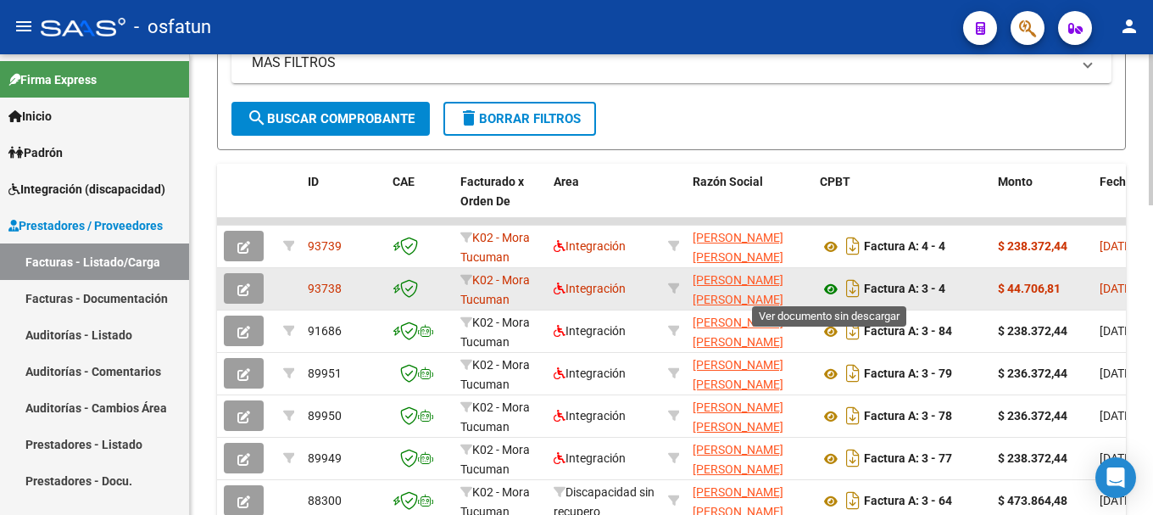
click at [825, 293] on icon at bounding box center [831, 289] width 22 height 20
click at [239, 289] on icon "button" at bounding box center [243, 289] width 13 height 13
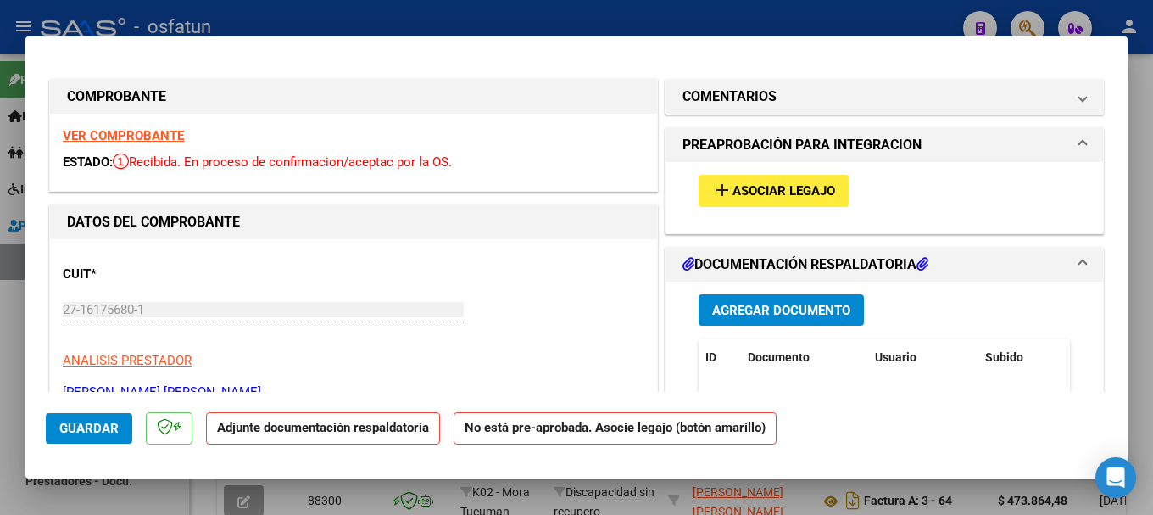
click at [720, 192] on mat-icon "add" at bounding box center [722, 190] width 20 height 20
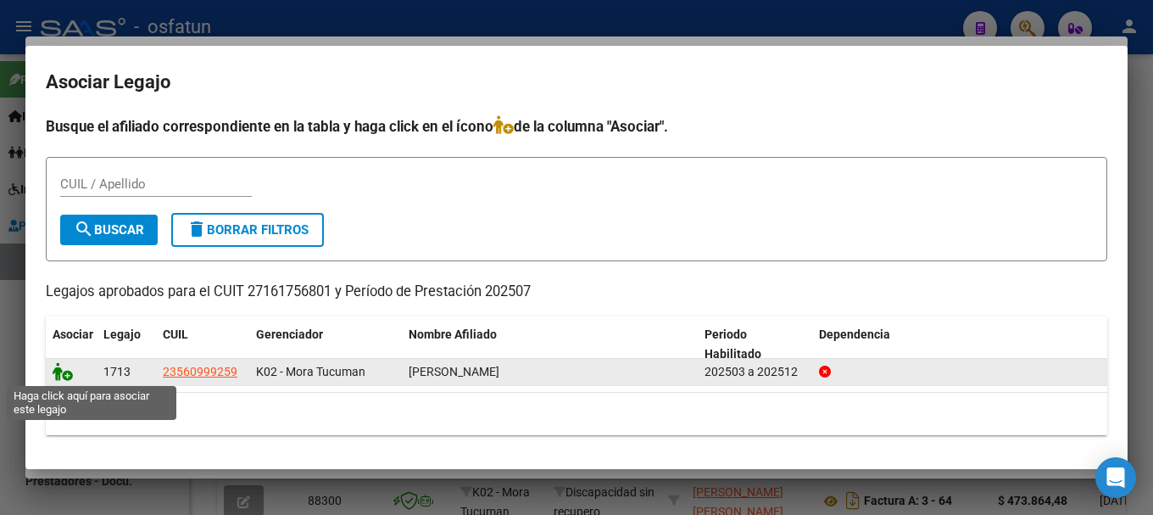
click at [56, 371] on icon at bounding box center [63, 371] width 20 height 19
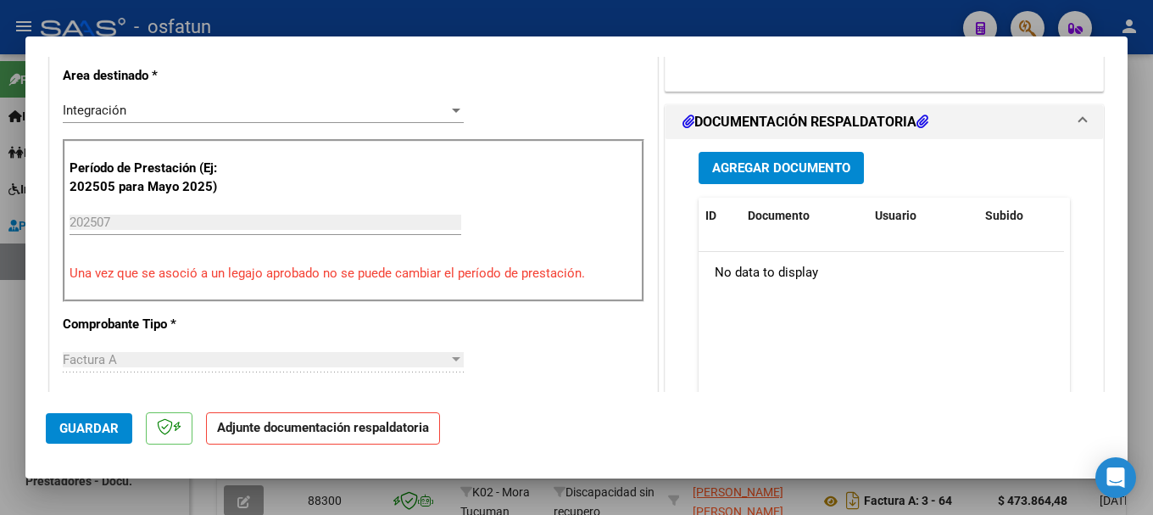
scroll to position [370, 0]
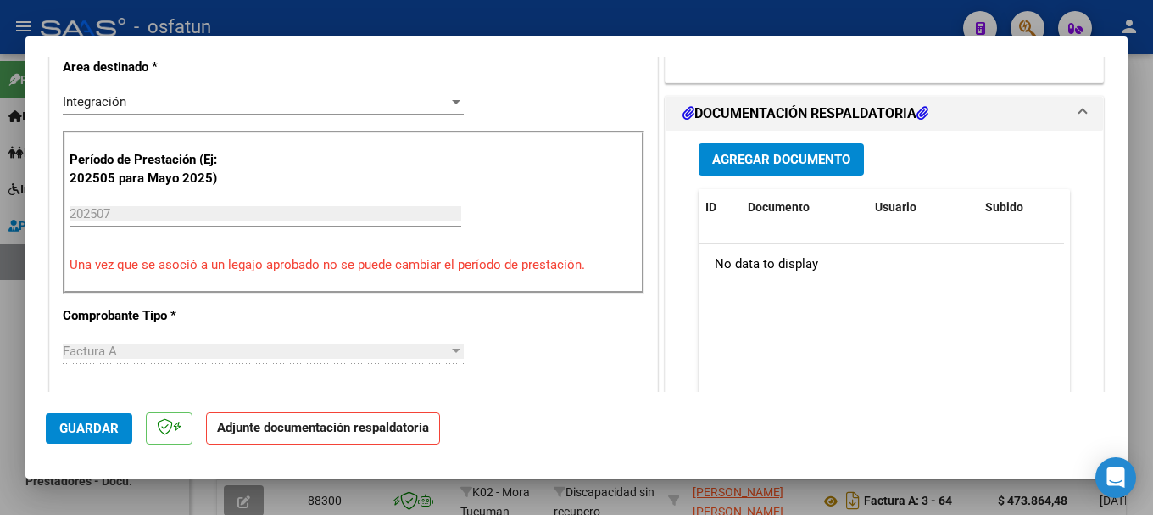
click at [66, 426] on span "Guardar" at bounding box center [88, 428] width 59 height 15
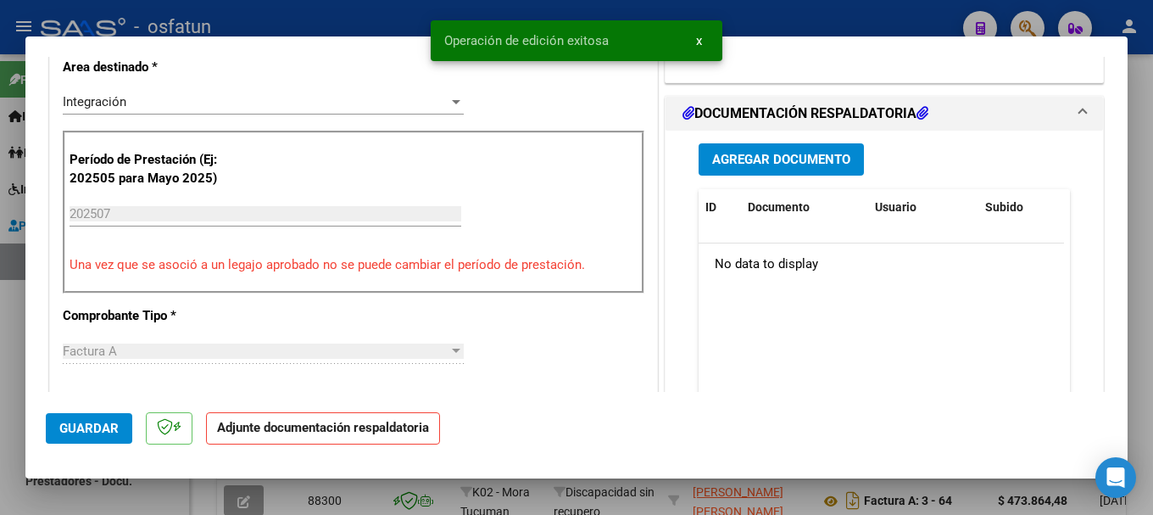
click at [798, 3] on div at bounding box center [576, 257] width 1153 height 515
type input "$ 0,00"
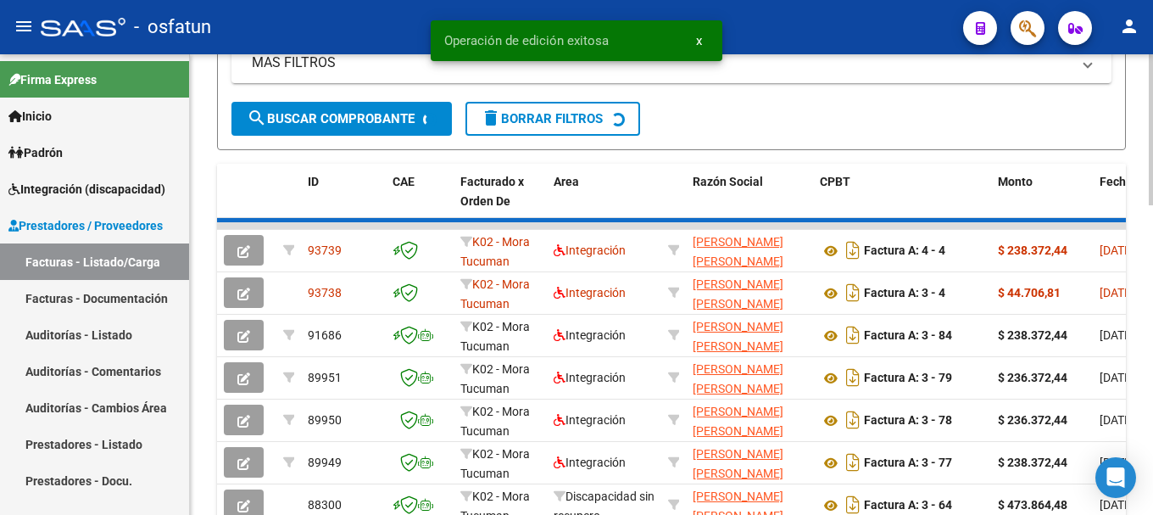
scroll to position [693, 0]
